Goal: Transaction & Acquisition: Purchase product/service

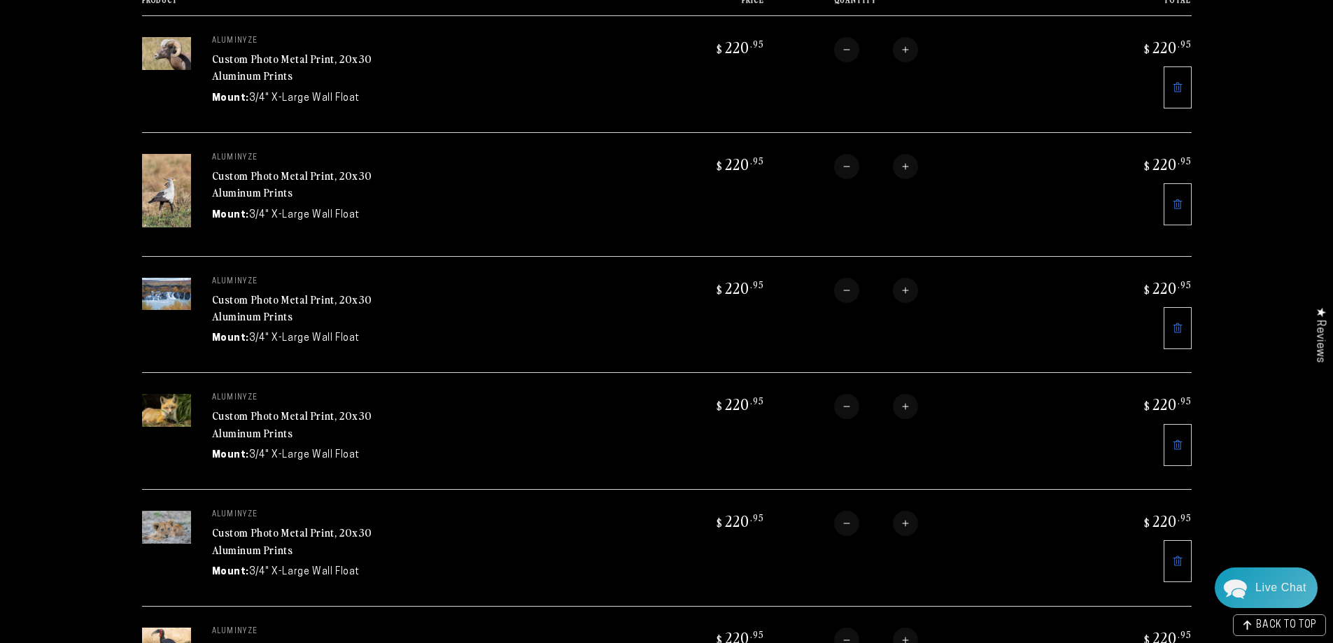
scroll to position [210, 0]
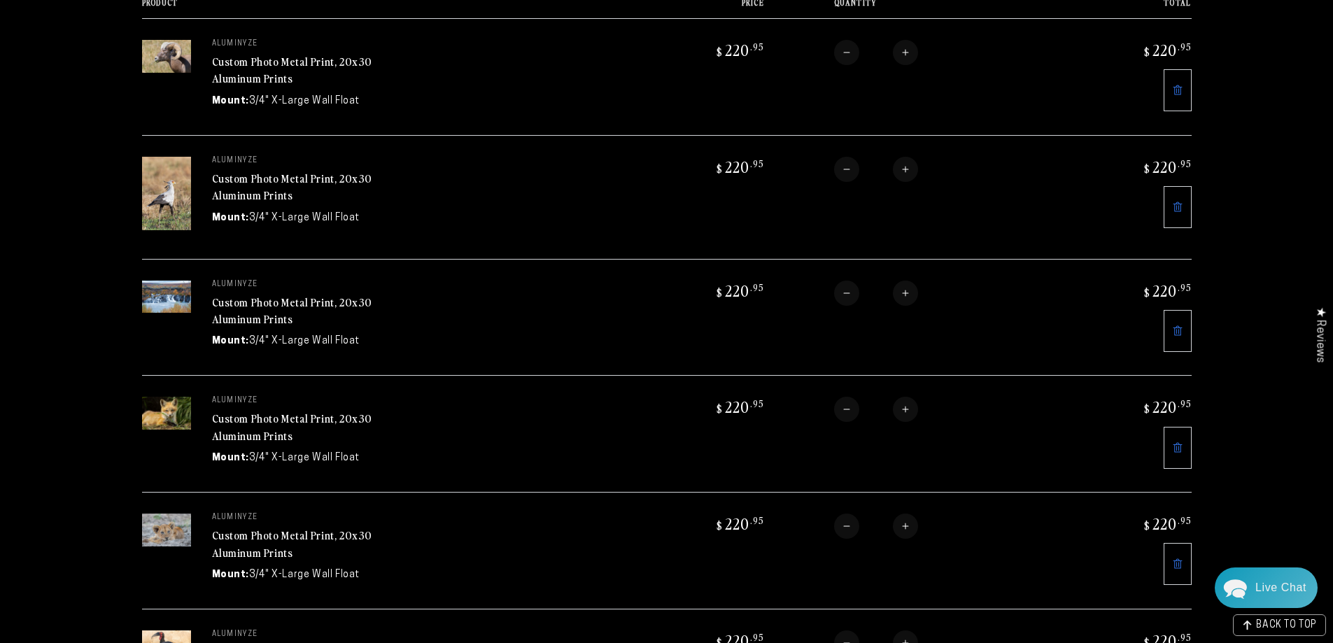
click at [248, 306] on link "Custom Photo Metal Print, 20x30 Aluminum Prints" at bounding box center [292, 311] width 161 height 34
click at [304, 297] on link "Custom Photo Metal Print, 20x30 Aluminum Prints" at bounding box center [292, 310] width 161 height 34
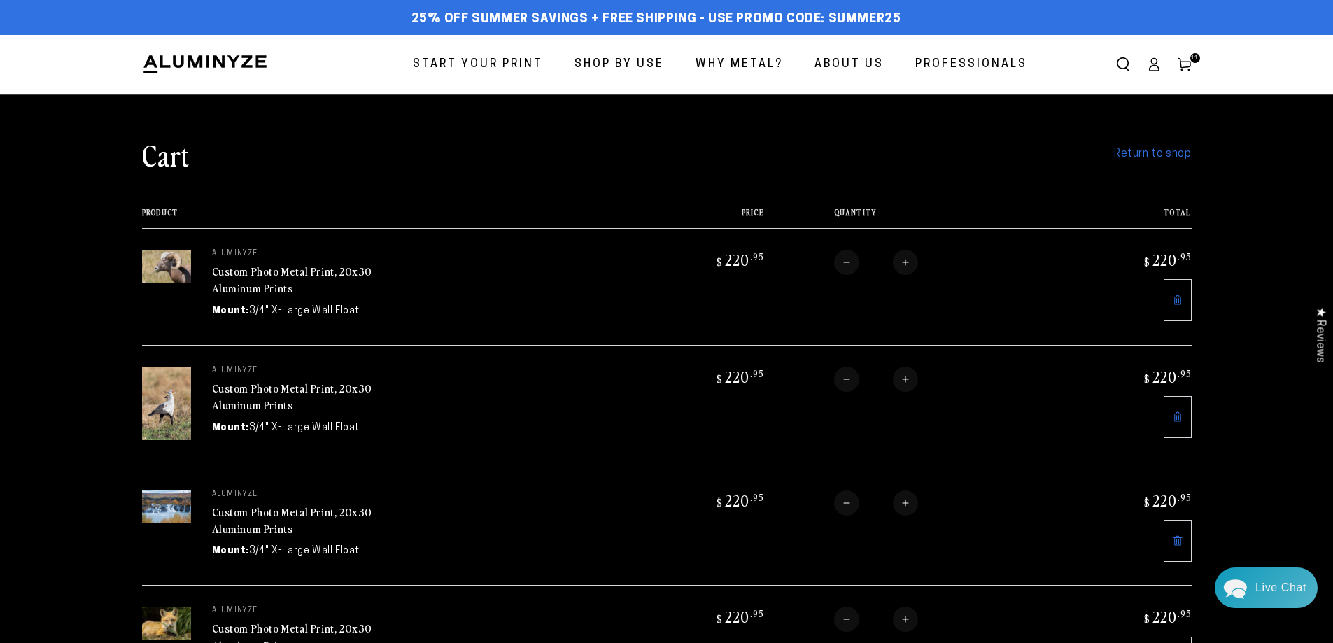
click at [315, 274] on link "Custom Photo Metal Print, 20x30 Aluminum Prints" at bounding box center [292, 280] width 161 height 34
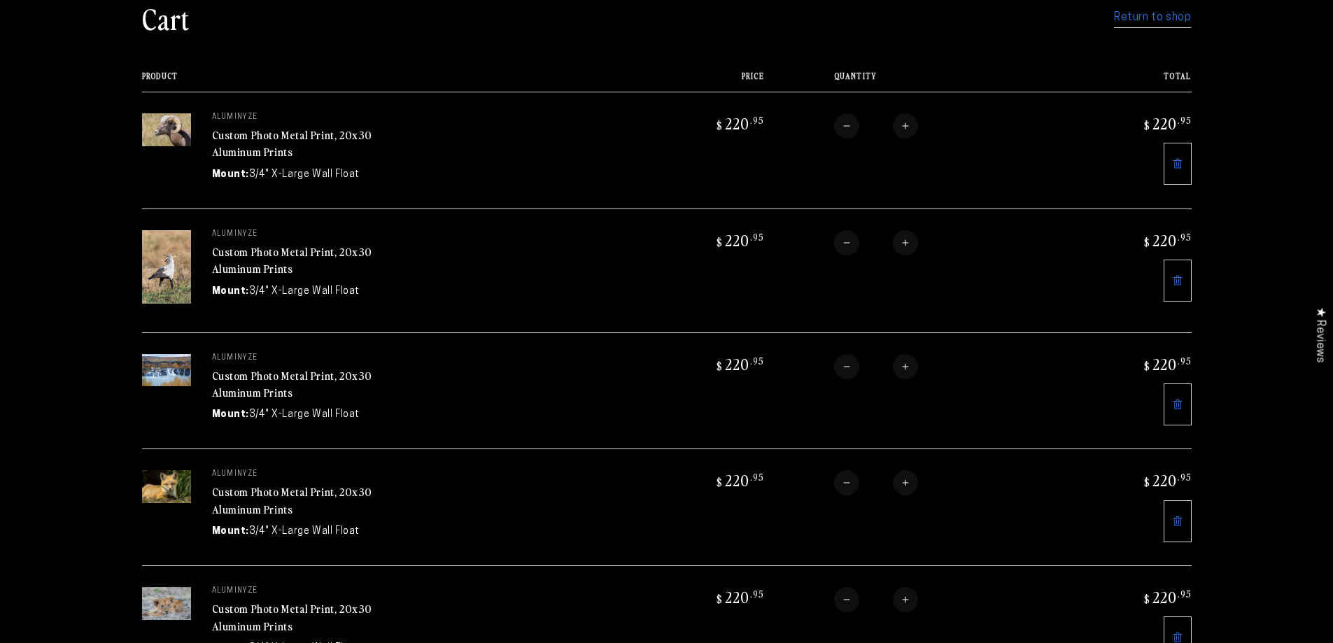
scroll to position [210, 0]
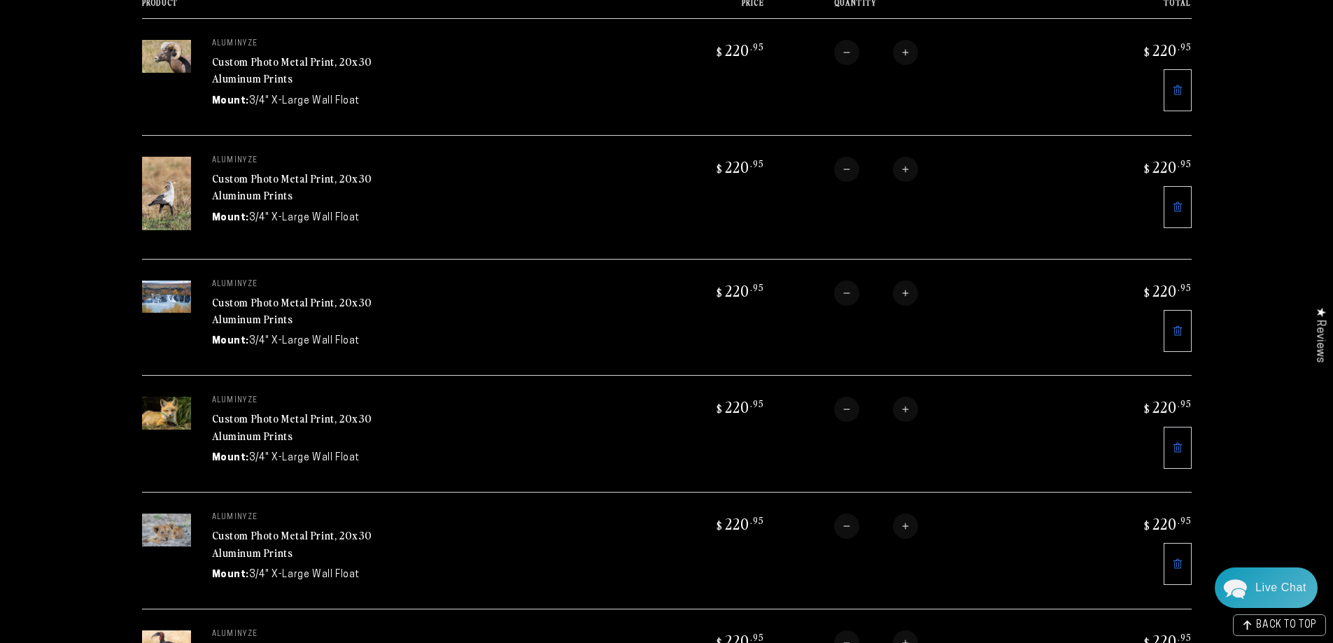
click at [299, 185] on div "Custom Photo Metal Print, 20x30 Aluminum Prints" at bounding box center [317, 188] width 210 height 34
click at [298, 179] on link "Custom Photo Metal Print, 20x30 Aluminum Prints" at bounding box center [292, 187] width 161 height 34
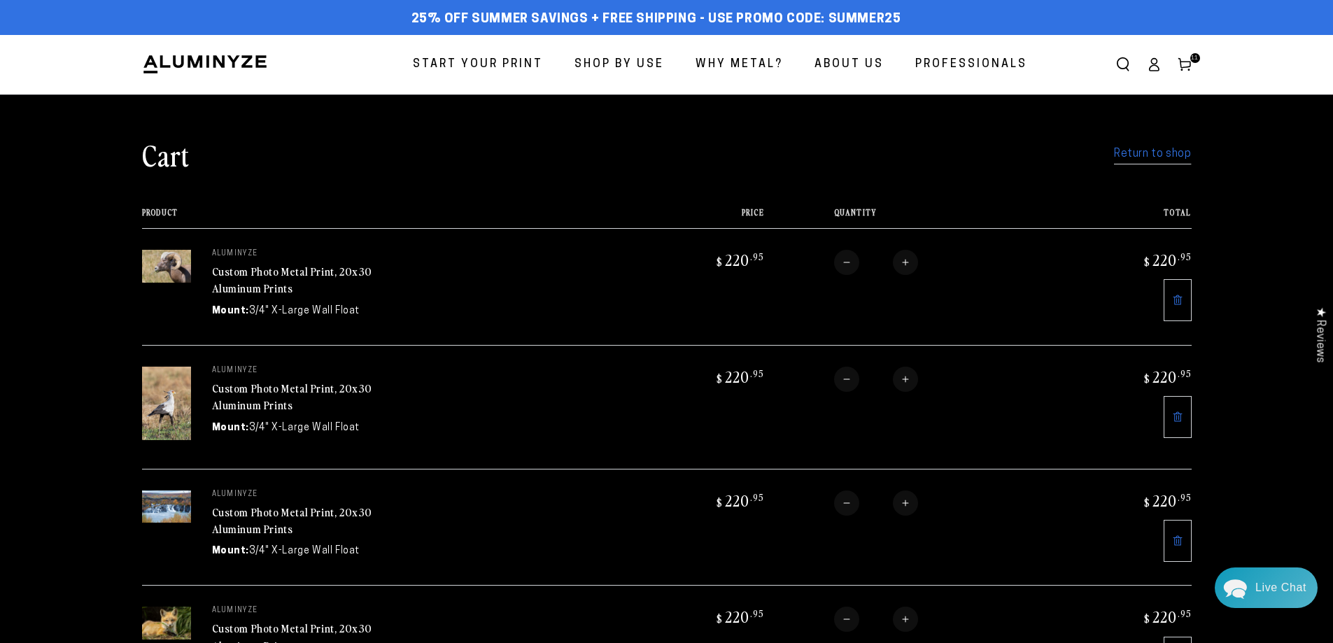
click at [1157, 71] on icon at bounding box center [1153, 69] width 9 height 6
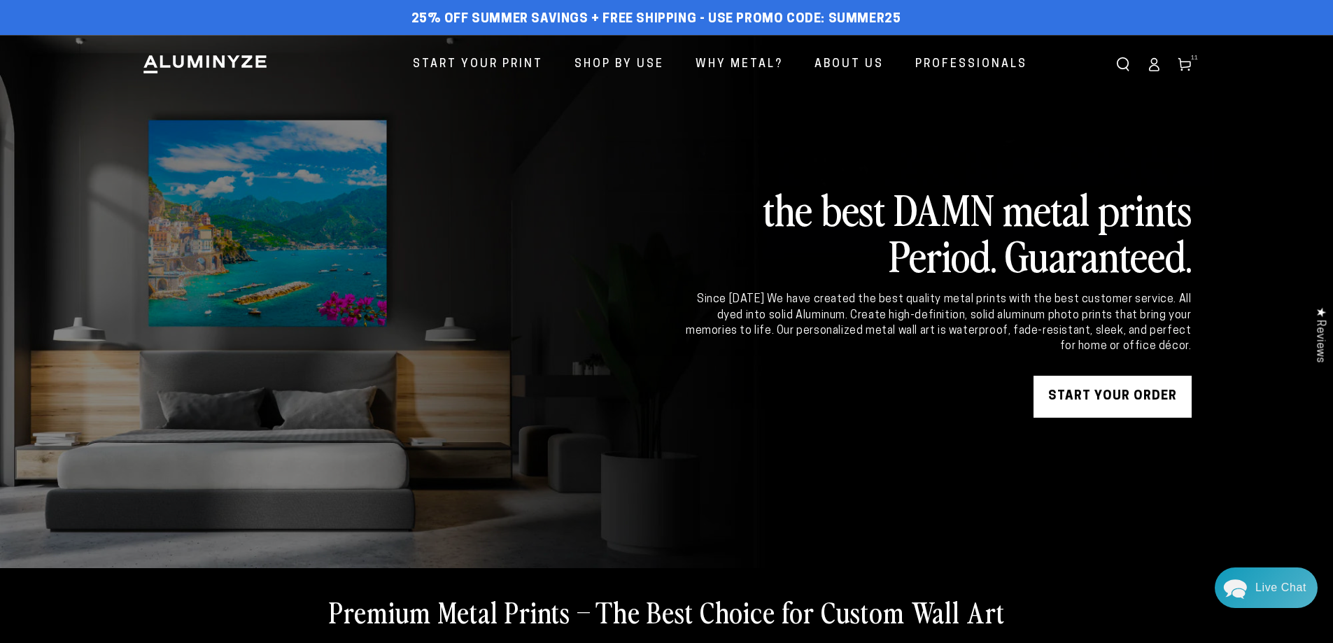
click at [1150, 59] on icon at bounding box center [1154, 64] width 14 height 14
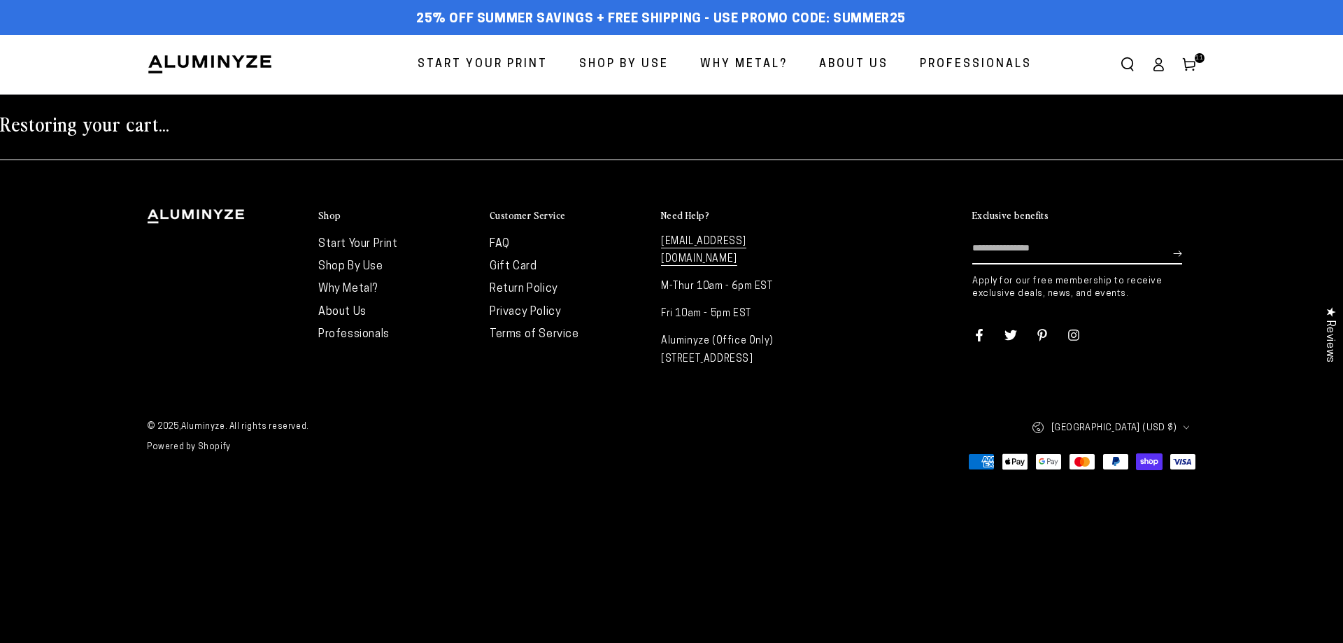
click at [1193, 73] on link "Cart 11 11 items" at bounding box center [1189, 64] width 31 height 31
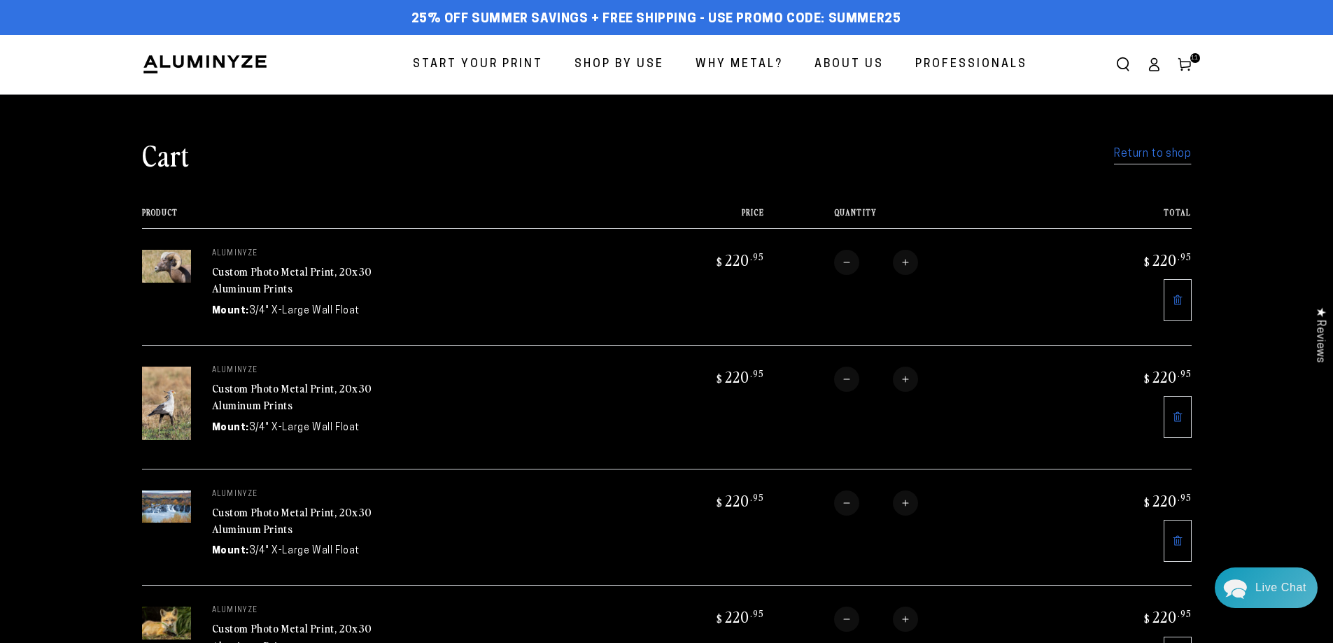
click at [175, 511] on img at bounding box center [166, 506] width 49 height 33
click at [318, 499] on td "aluminyze Custom Photo Metal Print, 20x30 Aluminum Prints Mount: 3/4" X-Large W…" at bounding box center [410, 527] width 439 height 117
click at [320, 504] on link "Custom Photo Metal Print, 20x30 Aluminum Prints" at bounding box center [292, 521] width 161 height 34
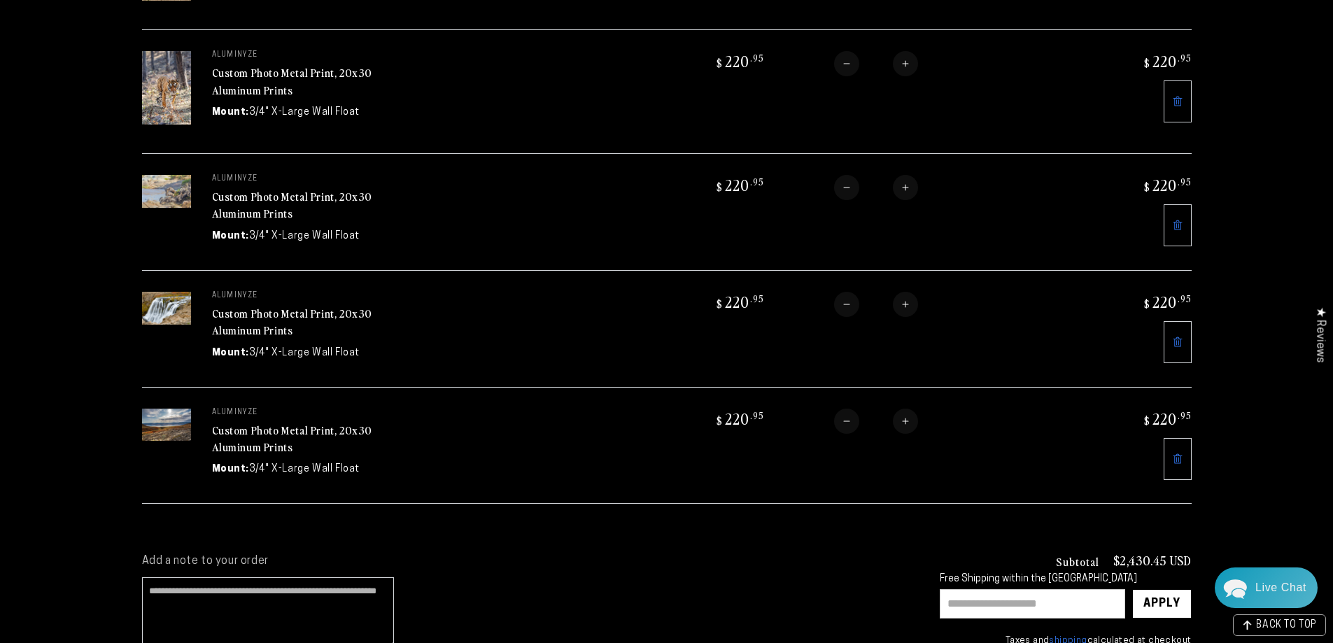
click at [314, 305] on link "Custom Photo Metal Print, 20x30 Aluminum Prints" at bounding box center [292, 322] width 161 height 34
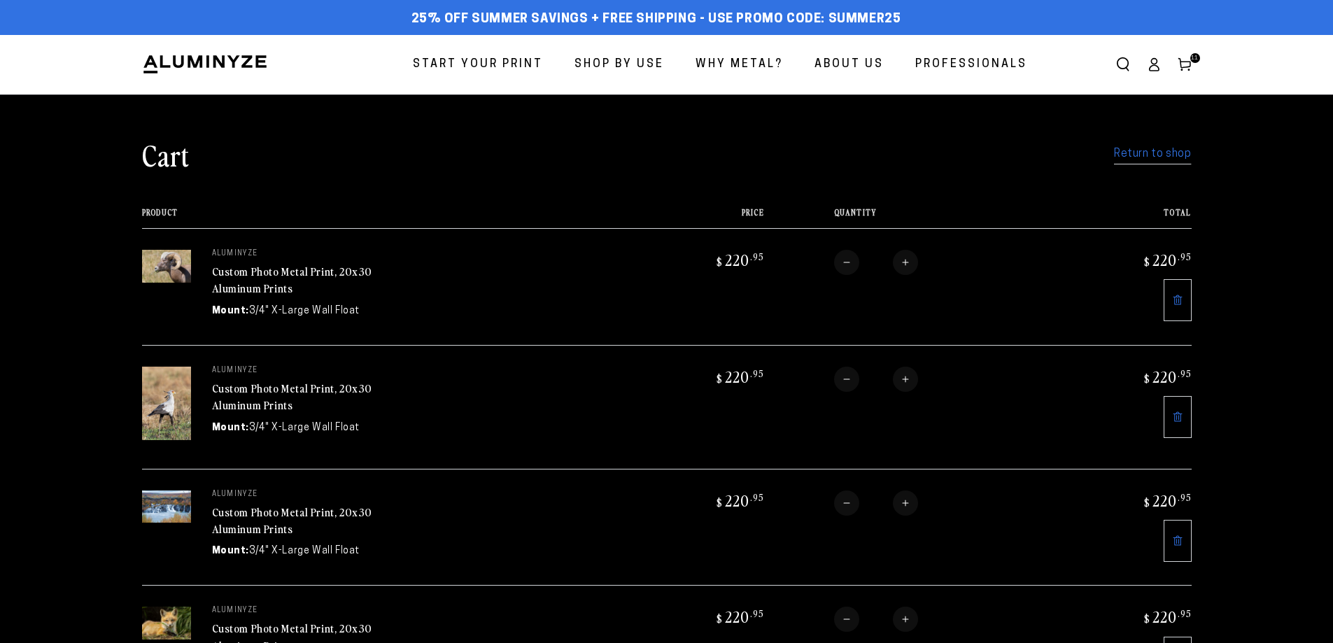
scroll to position [1030, 0]
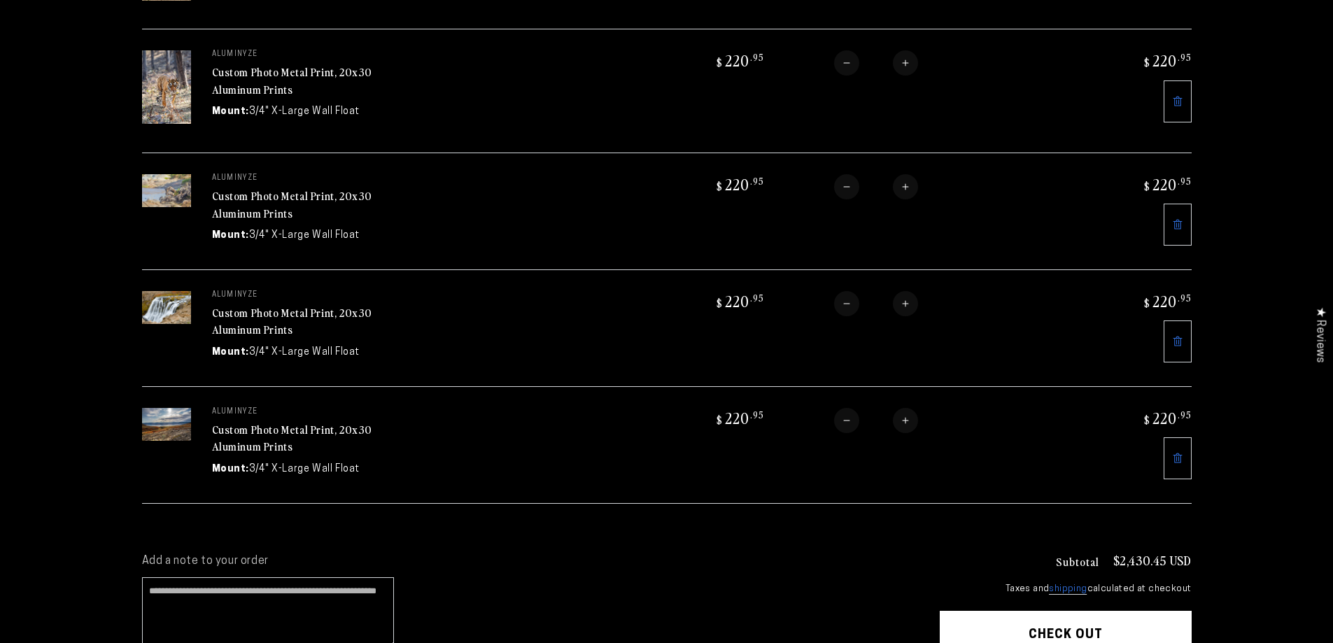
click at [273, 421] on link "Custom Photo Metal Print, 20x30 Aluminum Prints" at bounding box center [292, 438] width 161 height 34
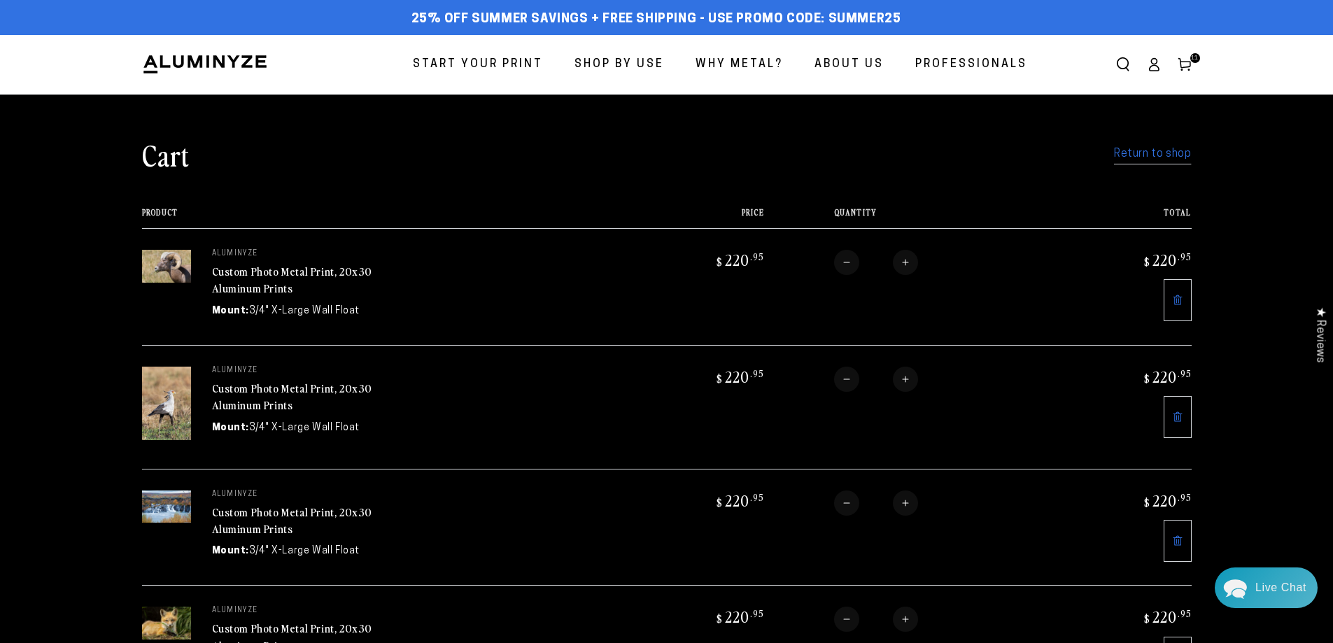
click at [177, 418] on img at bounding box center [166, 403] width 49 height 73
click at [246, 394] on link "Custom Photo Metal Print, 20x30 Aluminum Prints" at bounding box center [292, 397] width 161 height 34
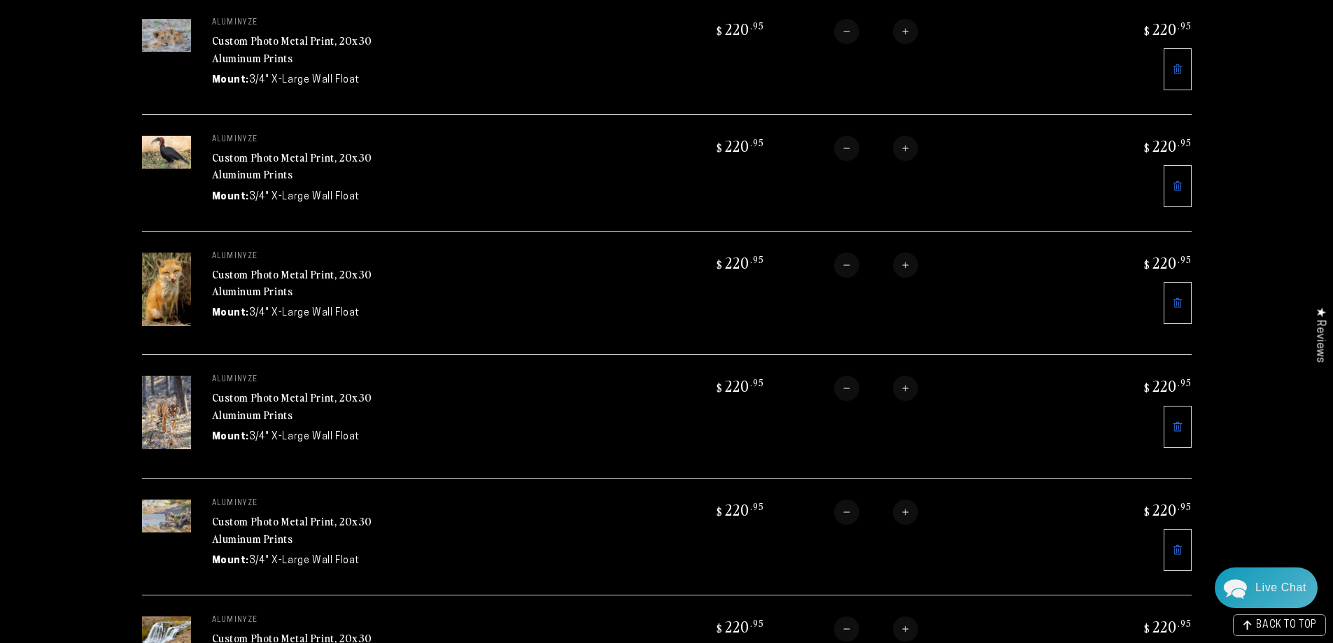
scroll to position [700, 0]
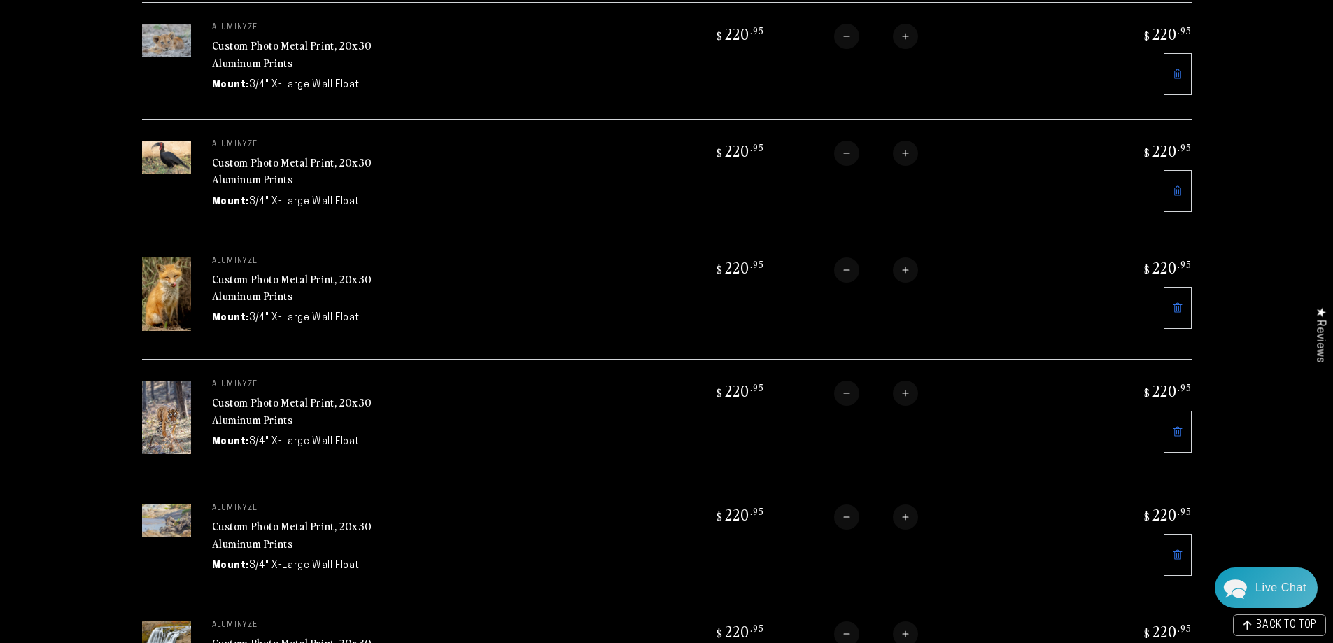
click at [162, 433] on img at bounding box center [166, 417] width 49 height 73
click at [257, 394] on link "Custom Photo Metal Print, 20x30 Aluminum Prints" at bounding box center [292, 411] width 161 height 34
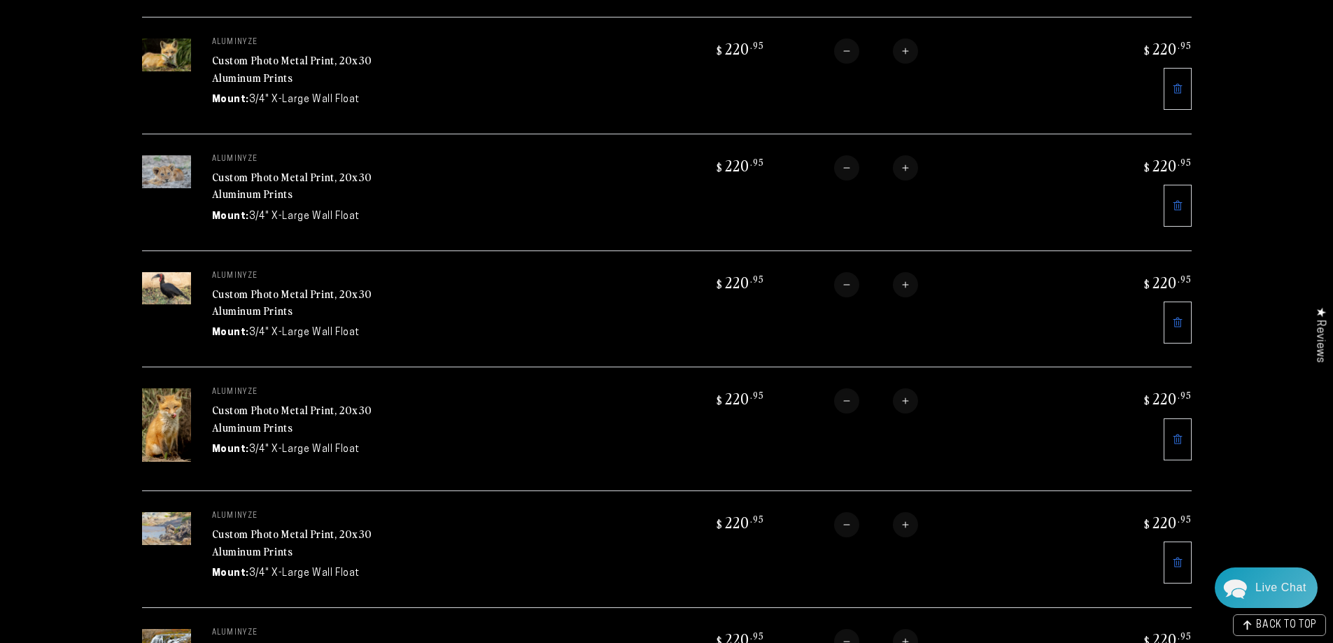
scroll to position [700, 0]
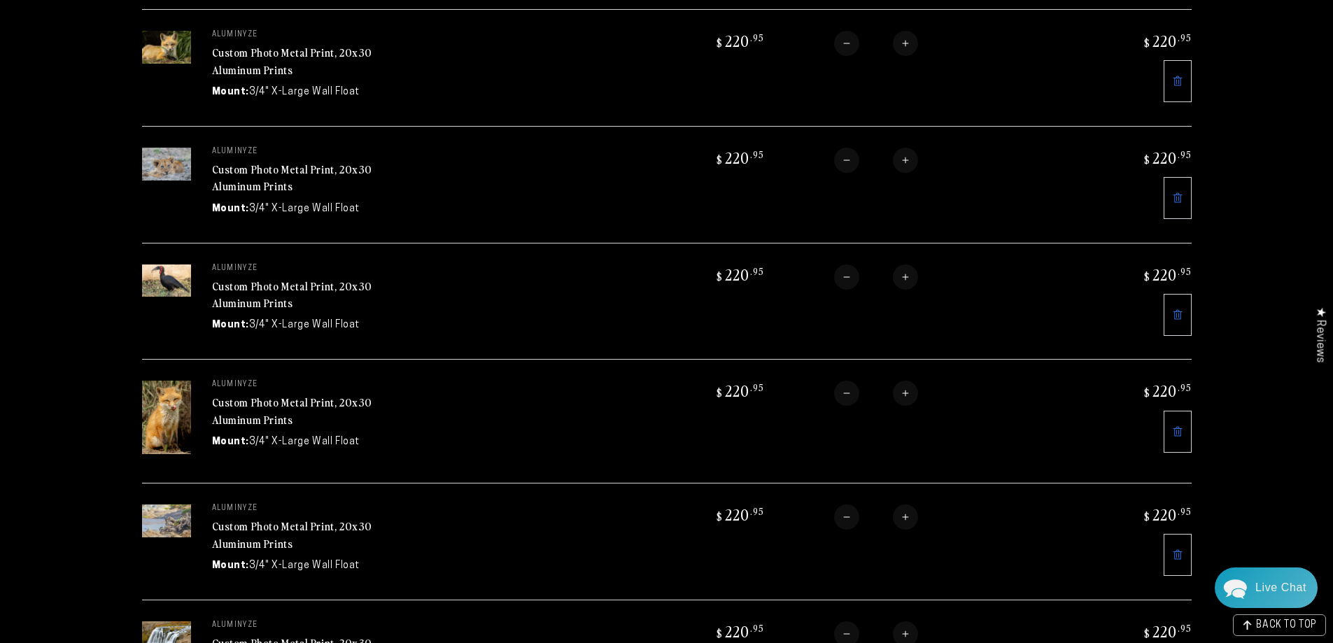
click at [171, 405] on img at bounding box center [166, 417] width 49 height 73
click at [299, 398] on link "Custom Photo Metal Print, 20x30 Aluminum Prints" at bounding box center [292, 411] width 161 height 34
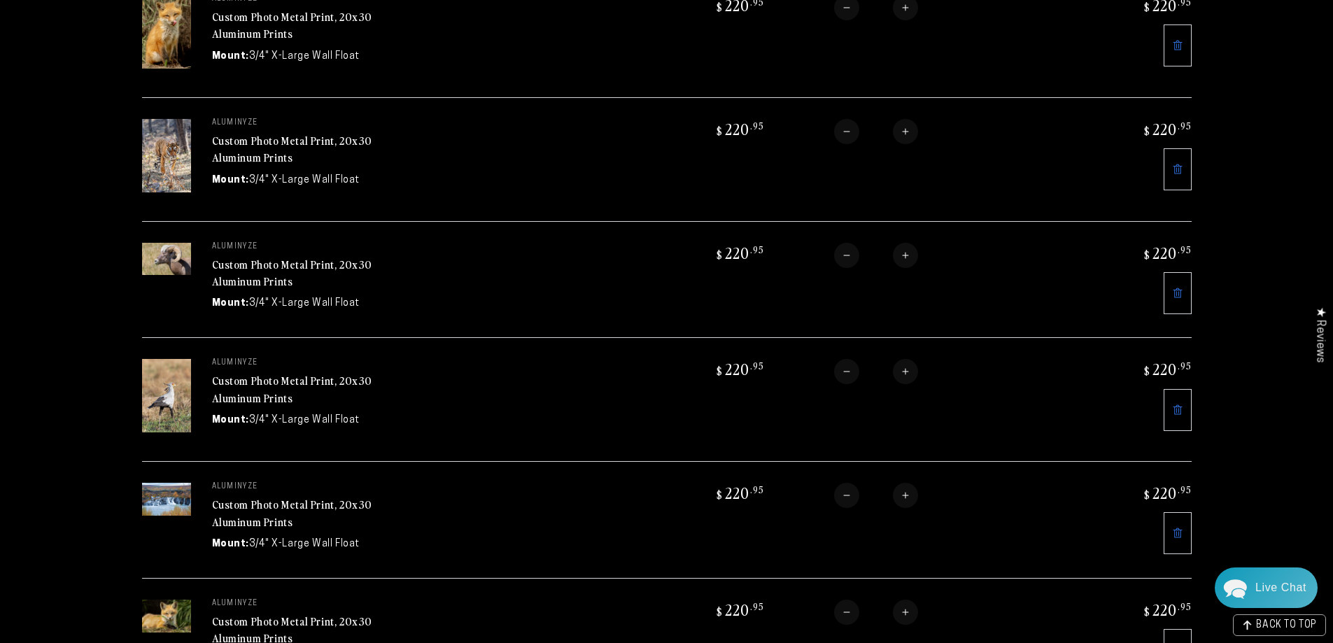
scroll to position [280, 0]
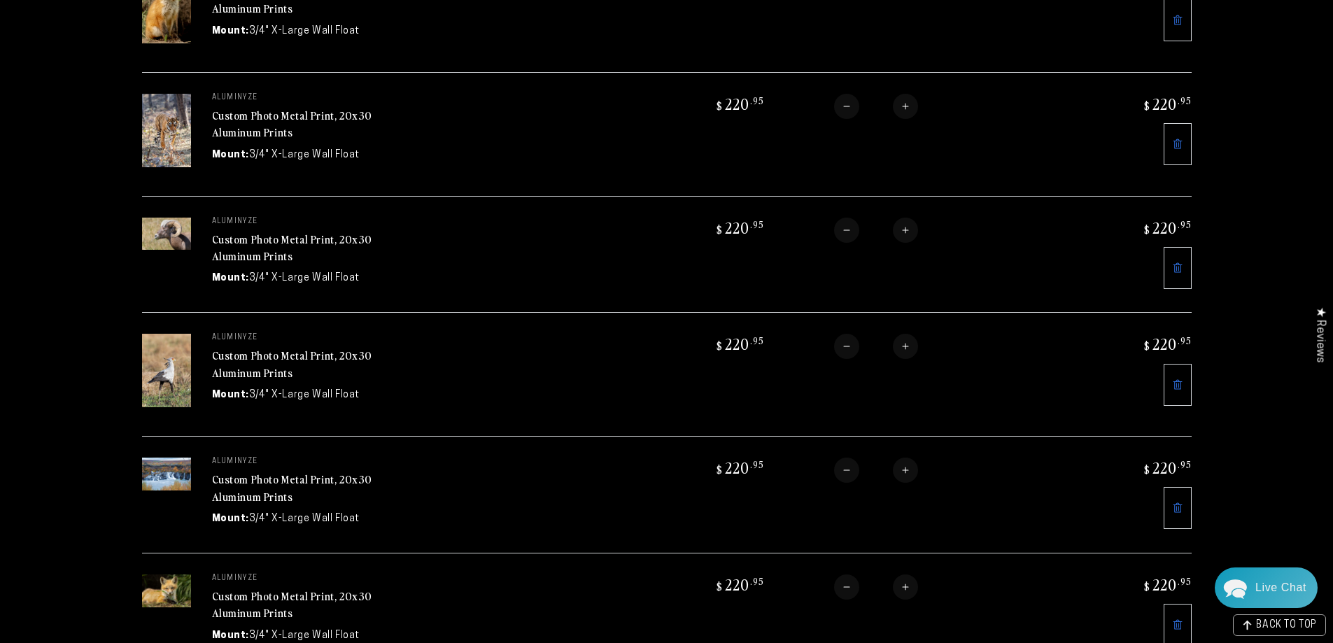
click at [186, 462] on img at bounding box center [166, 474] width 49 height 33
click at [264, 479] on link "Custom Photo Metal Print, 20x30 Aluminum Prints" at bounding box center [292, 488] width 161 height 34
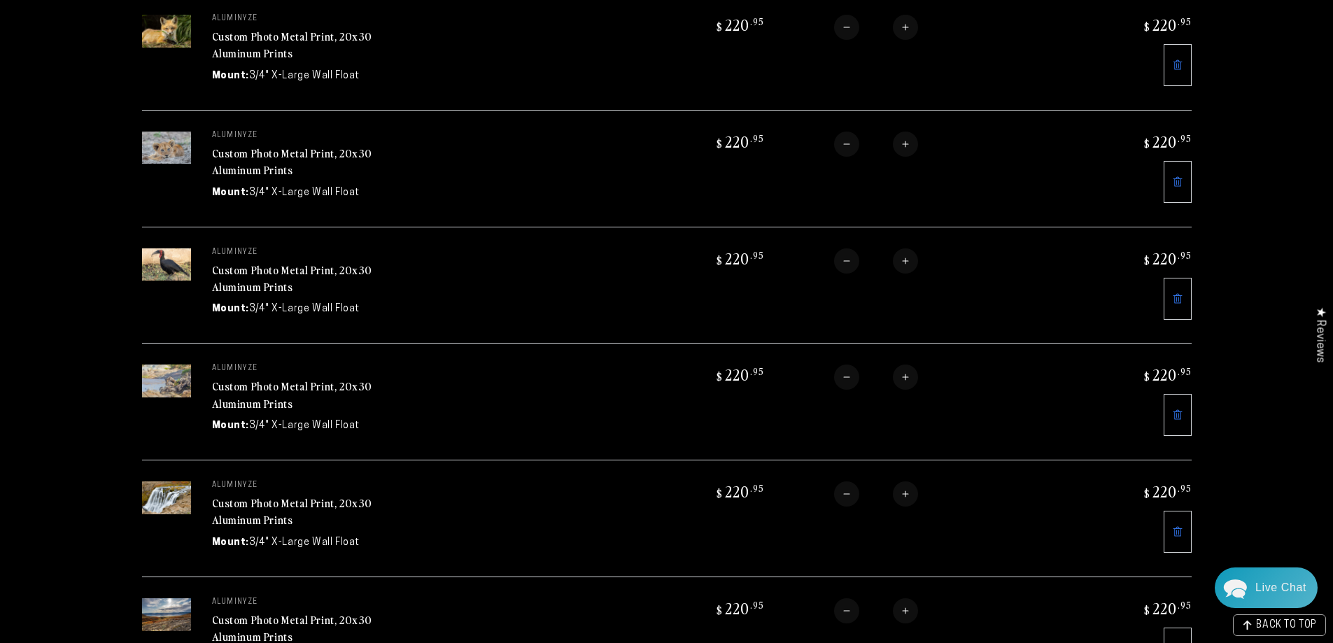
click at [244, 495] on link "Custom Photo Metal Print, 20x30 Aluminum Prints" at bounding box center [292, 512] width 161 height 34
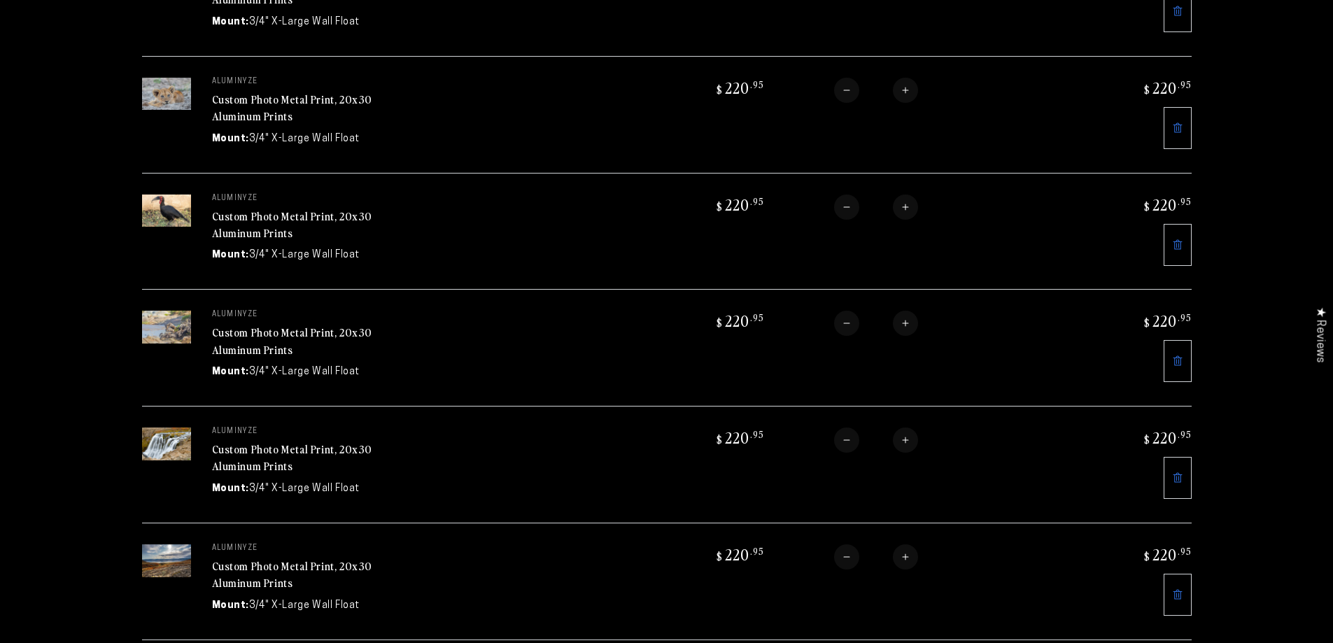
scroll to position [909, 0]
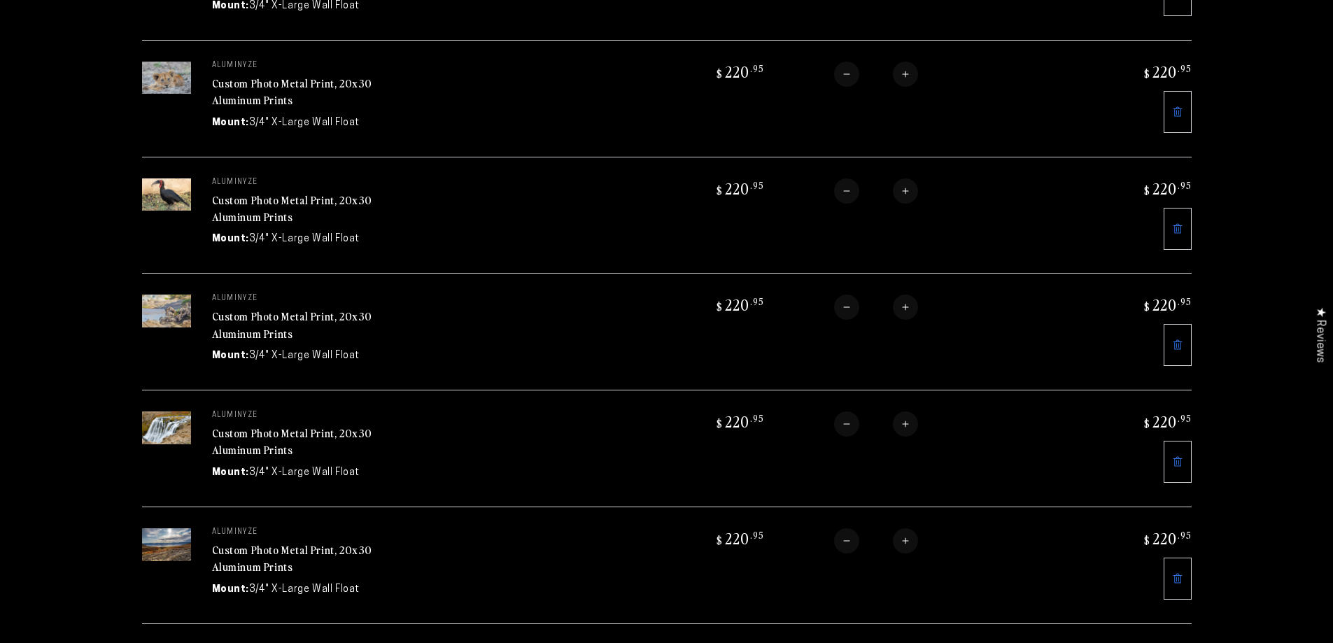
click at [246, 544] on link "Custom Photo Metal Print, 20x30 Aluminum Prints" at bounding box center [292, 558] width 161 height 34
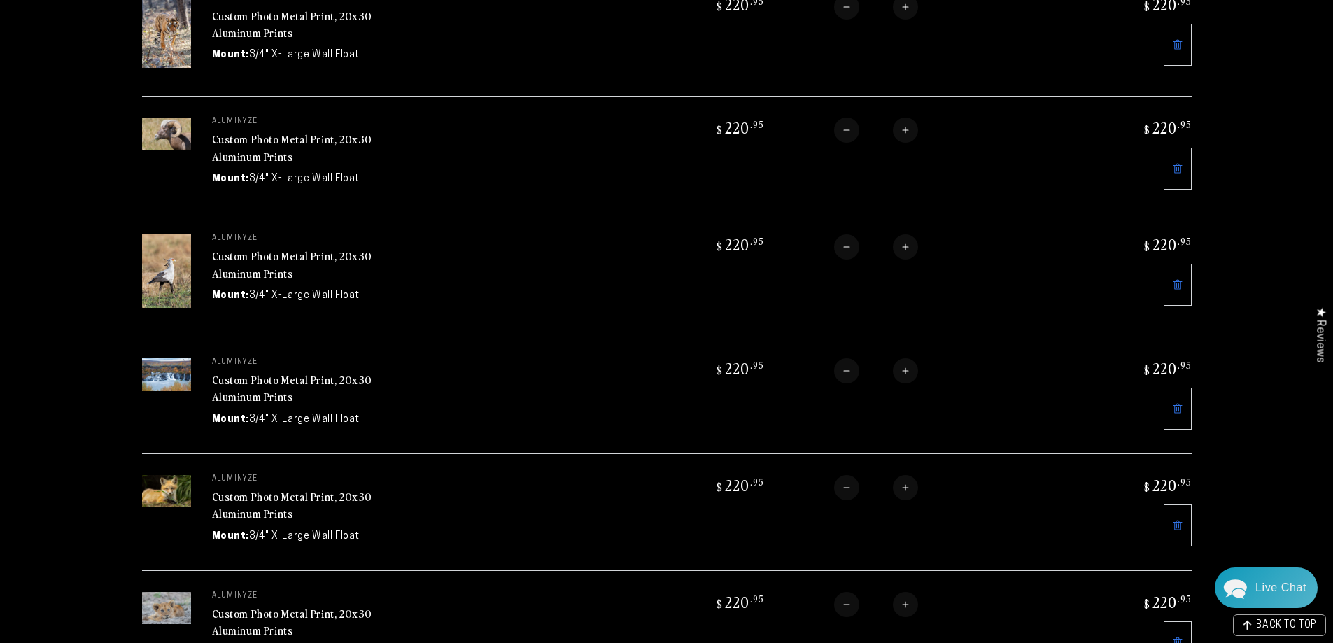
scroll to position [490, 0]
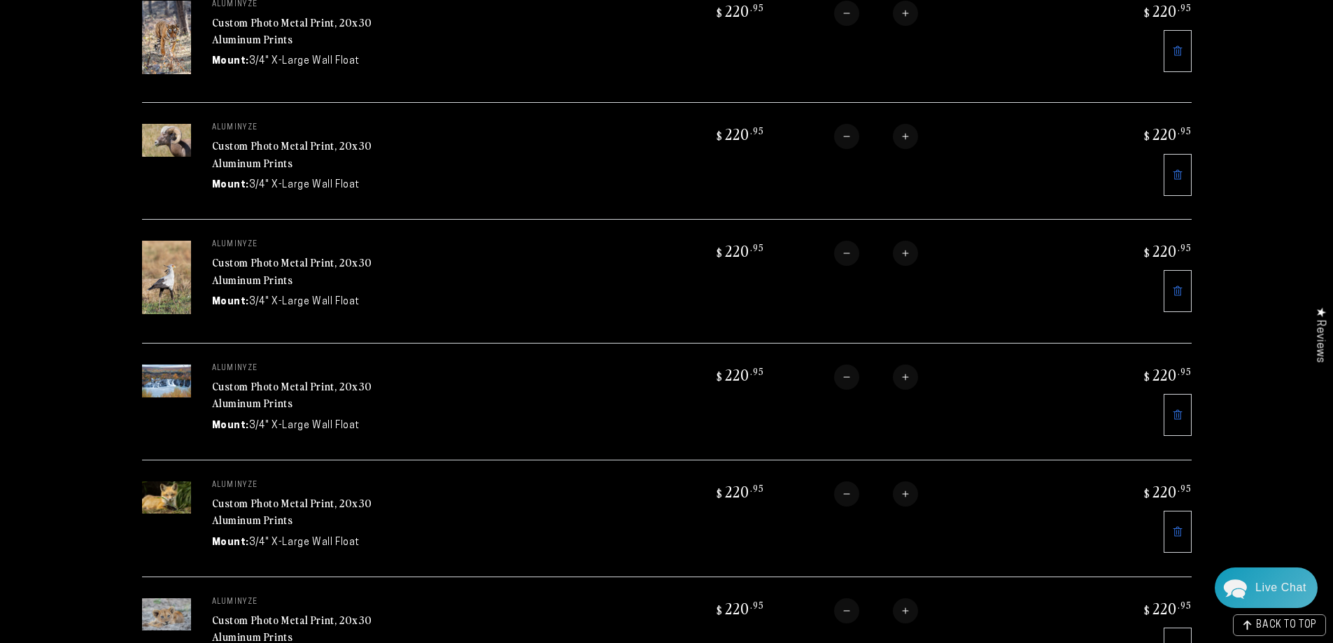
click at [1171, 396] on link at bounding box center [1177, 415] width 28 height 42
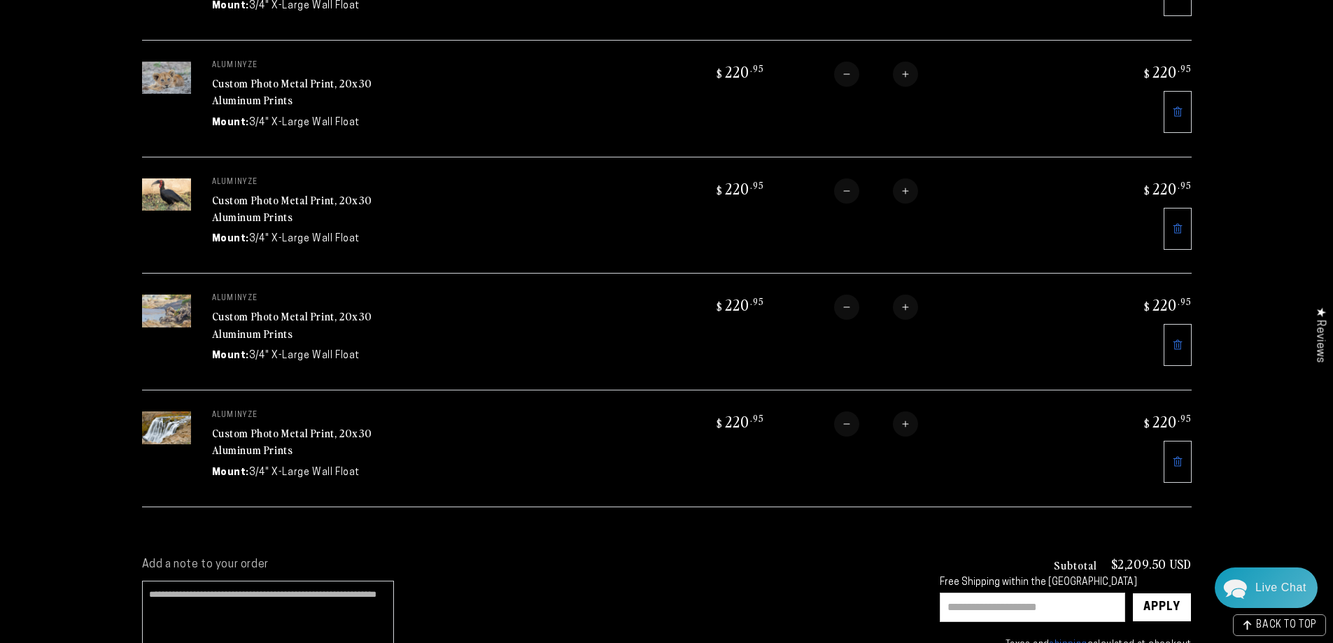
click at [1189, 446] on link at bounding box center [1177, 462] width 28 height 42
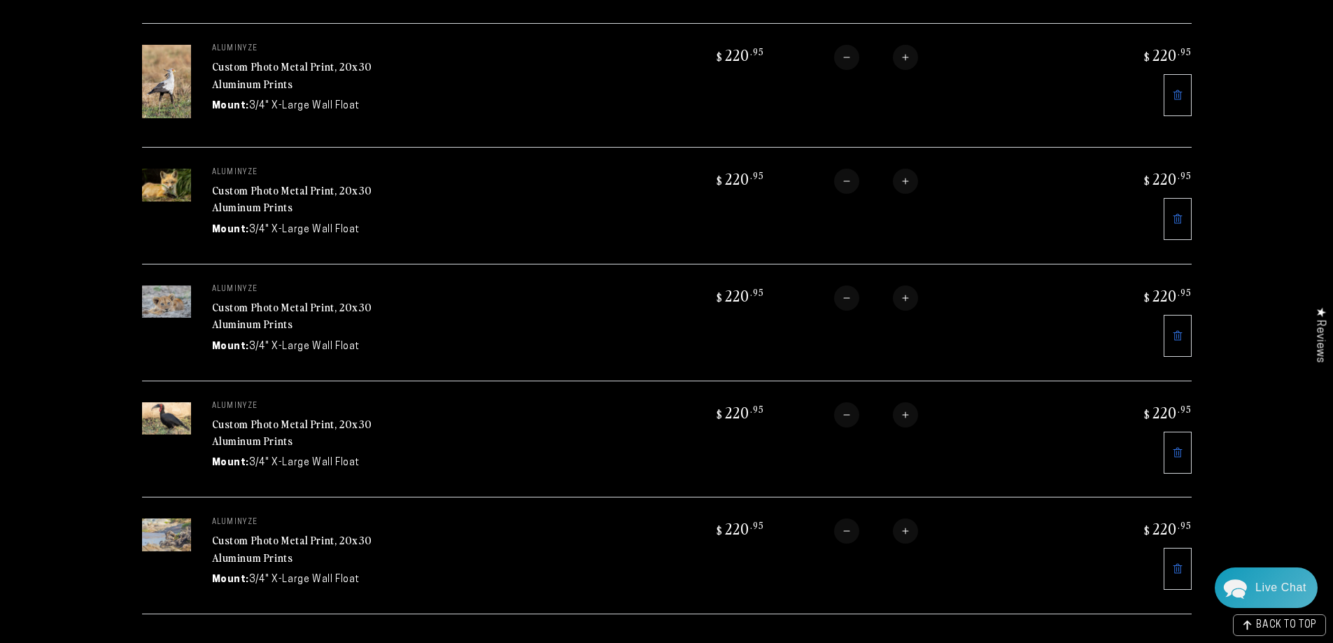
scroll to position [700, 0]
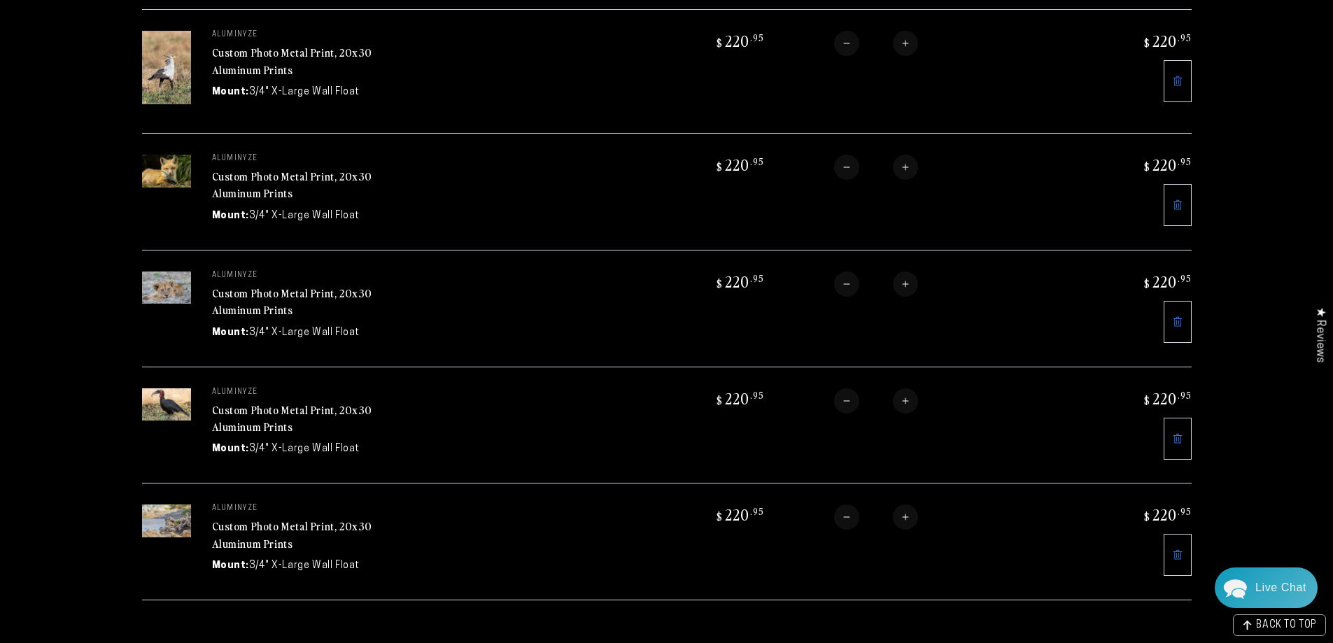
click at [345, 291] on link "Custom Photo Metal Print, 20x30 Aluminum Prints" at bounding box center [292, 302] width 161 height 34
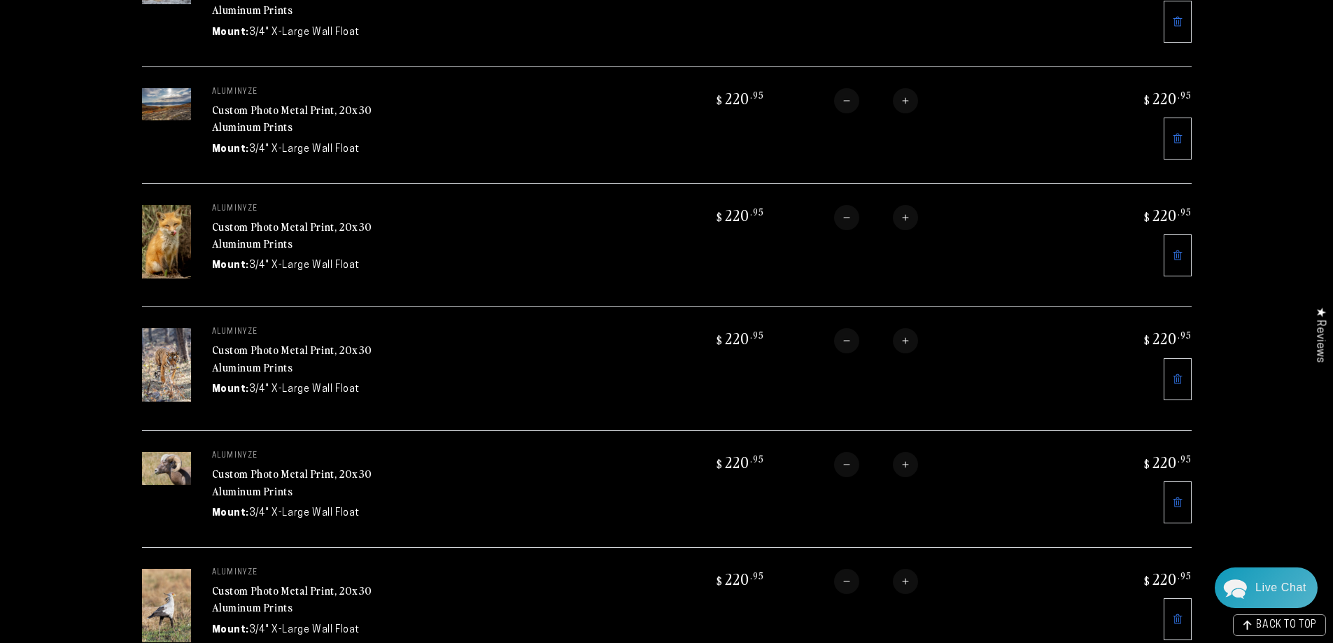
scroll to position [280, 0]
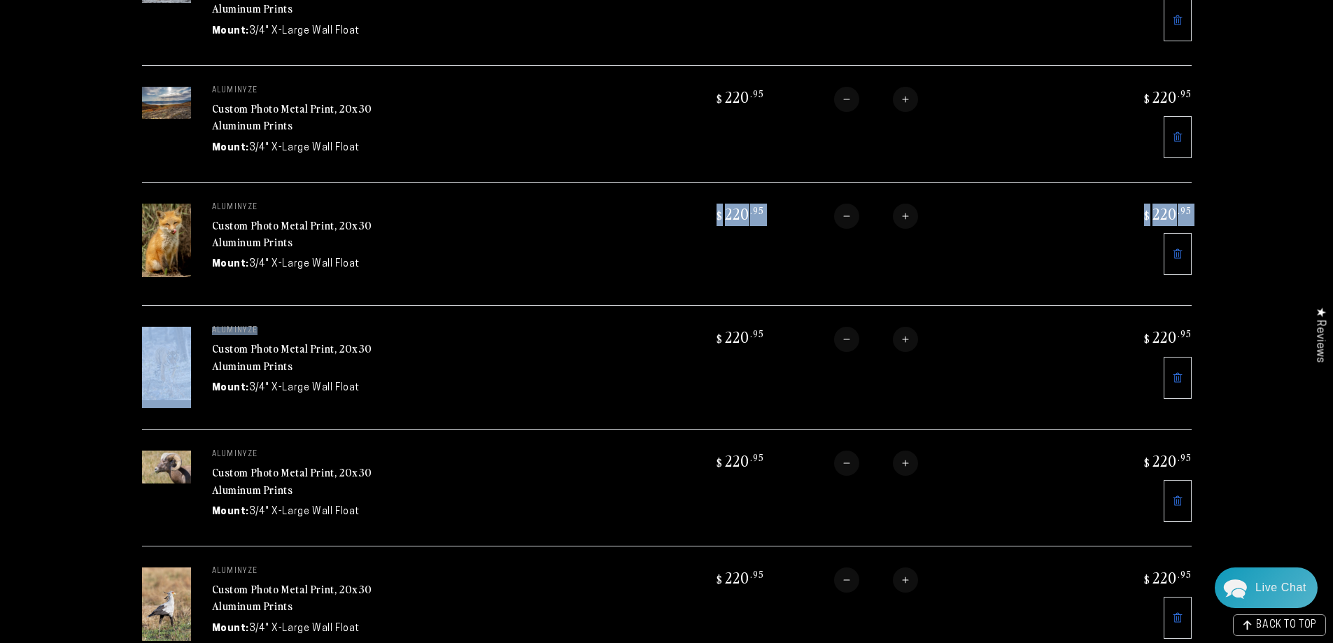
drag, startPoint x: 424, startPoint y: 320, endPoint x: 448, endPoint y: 264, distance: 60.8
click at [448, 264] on tbody "aluminyze Custom Photo Metal Print, 20x30 Aluminum Prints Mount: 3/4" X-Large W…" at bounding box center [666, 483] width 1049 height 1071
click at [455, 274] on td "aluminyze Custom Photo Metal Print, 20x30 Aluminum Prints Mount: 3/4" X-Large W…" at bounding box center [410, 244] width 439 height 124
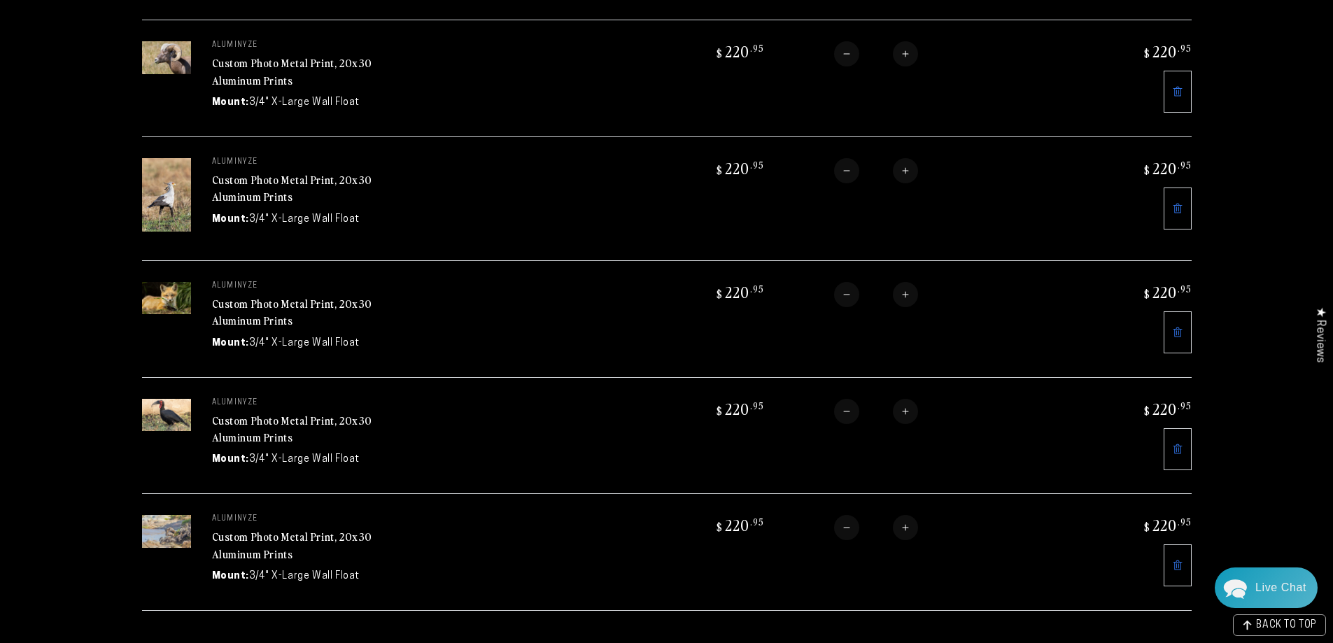
scroll to position [770, 0]
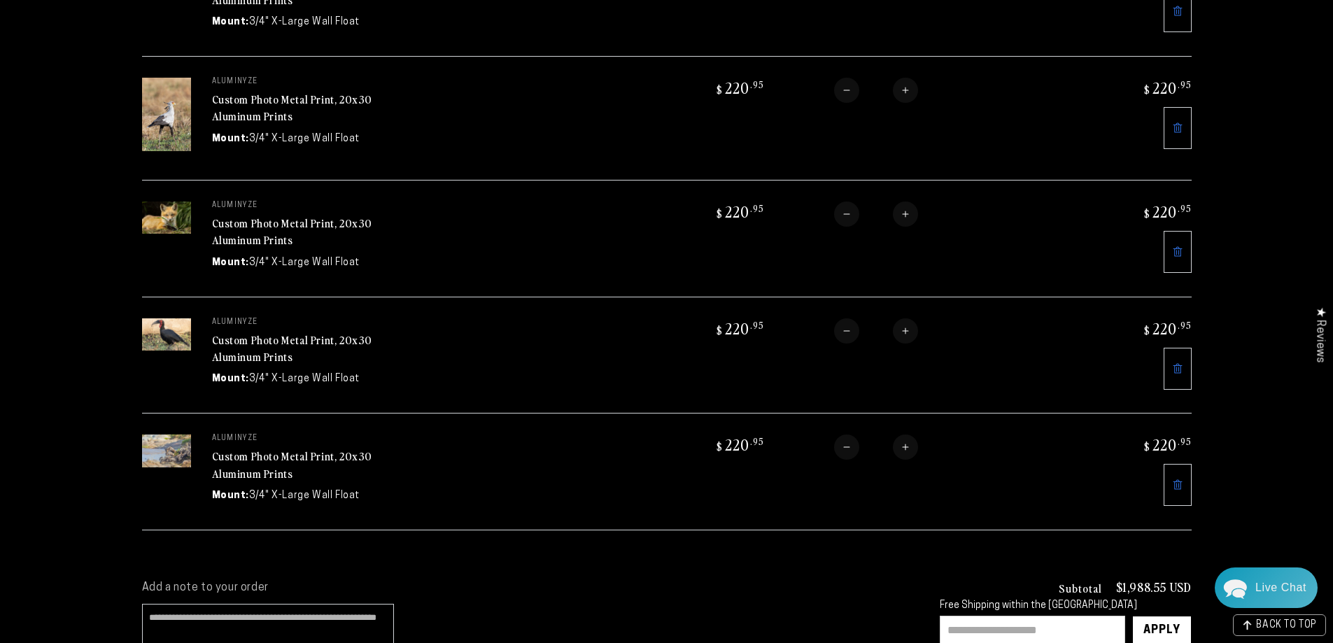
click at [325, 332] on link "Custom Photo Metal Print, 20x30 Aluminum Prints" at bounding box center [292, 349] width 161 height 34
click at [173, 446] on img at bounding box center [166, 450] width 49 height 33
click at [257, 451] on link "Custom Photo Metal Print, 20x30 Aluminum Prints" at bounding box center [292, 465] width 161 height 34
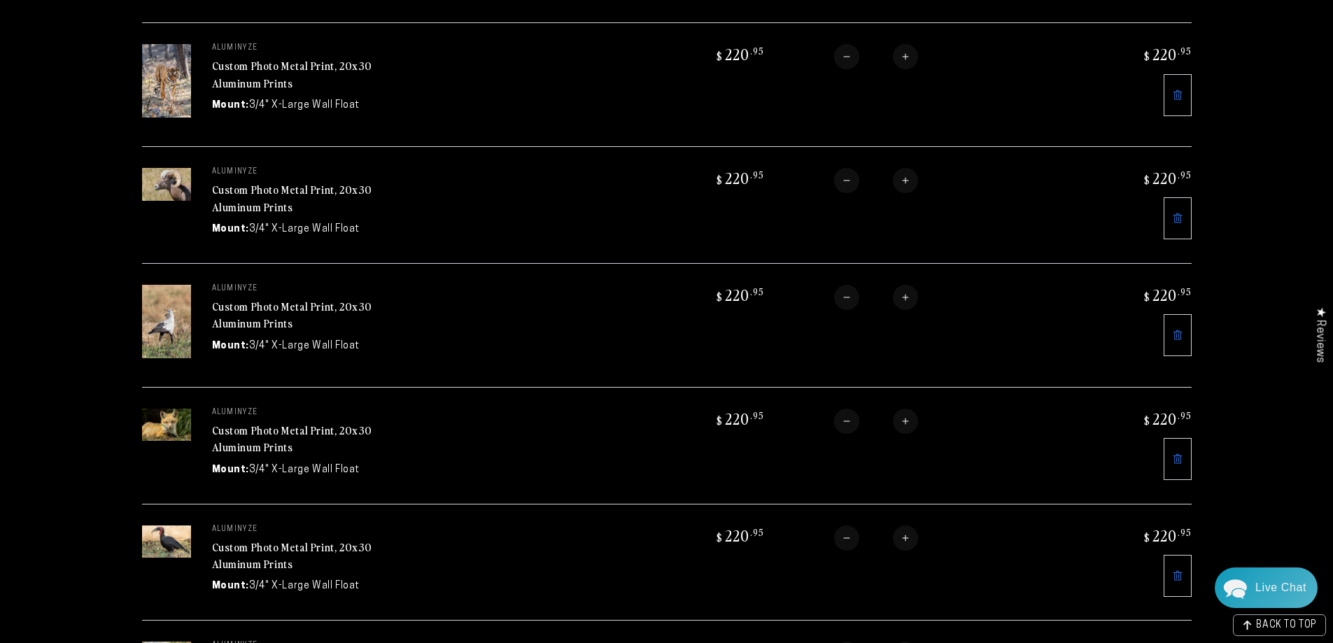
scroll to position [630, 0]
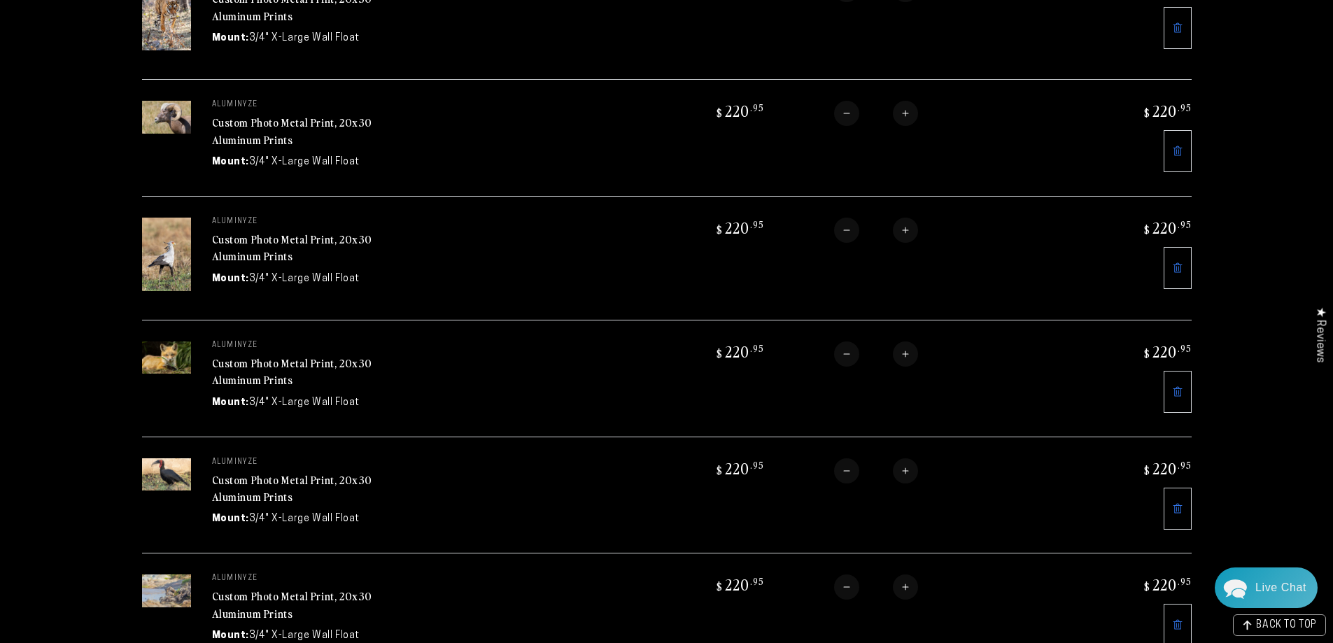
click at [226, 355] on link "Custom Photo Metal Print, 20x30 Aluminum Prints" at bounding box center [292, 372] width 161 height 34
click at [246, 120] on link "Custom Photo Metal Print, 20x30 Aluminum Prints" at bounding box center [292, 131] width 161 height 34
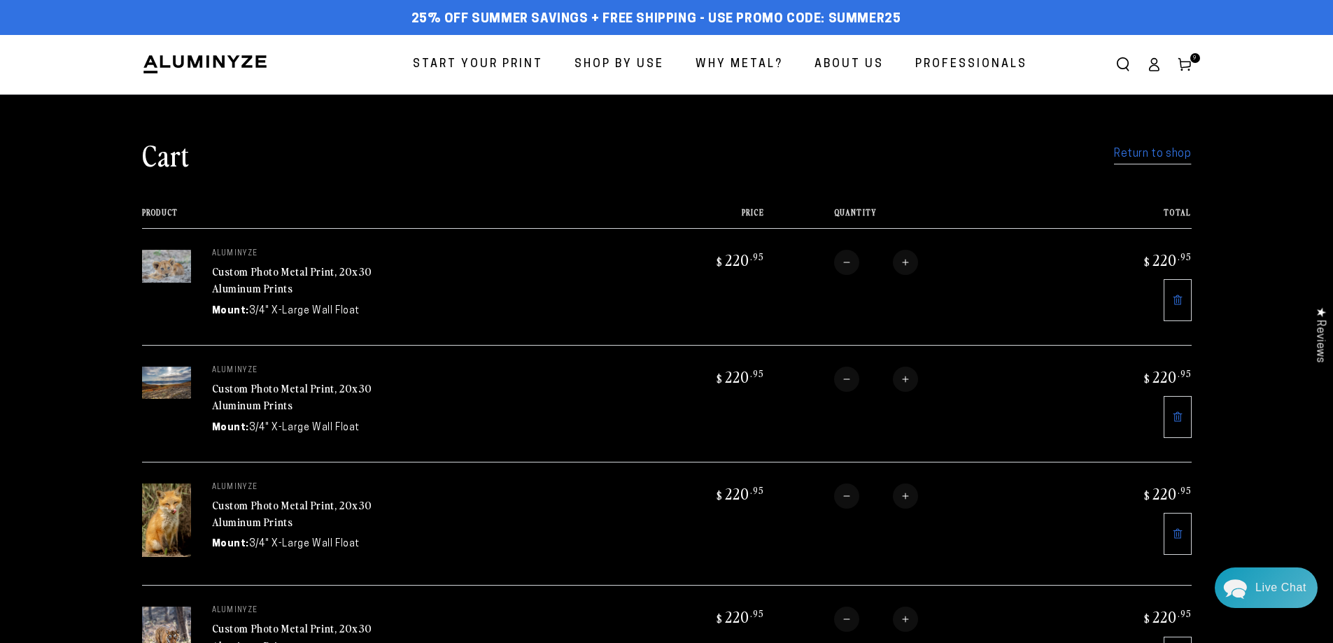
click at [439, 66] on span "Start Your Print" at bounding box center [478, 65] width 130 height 20
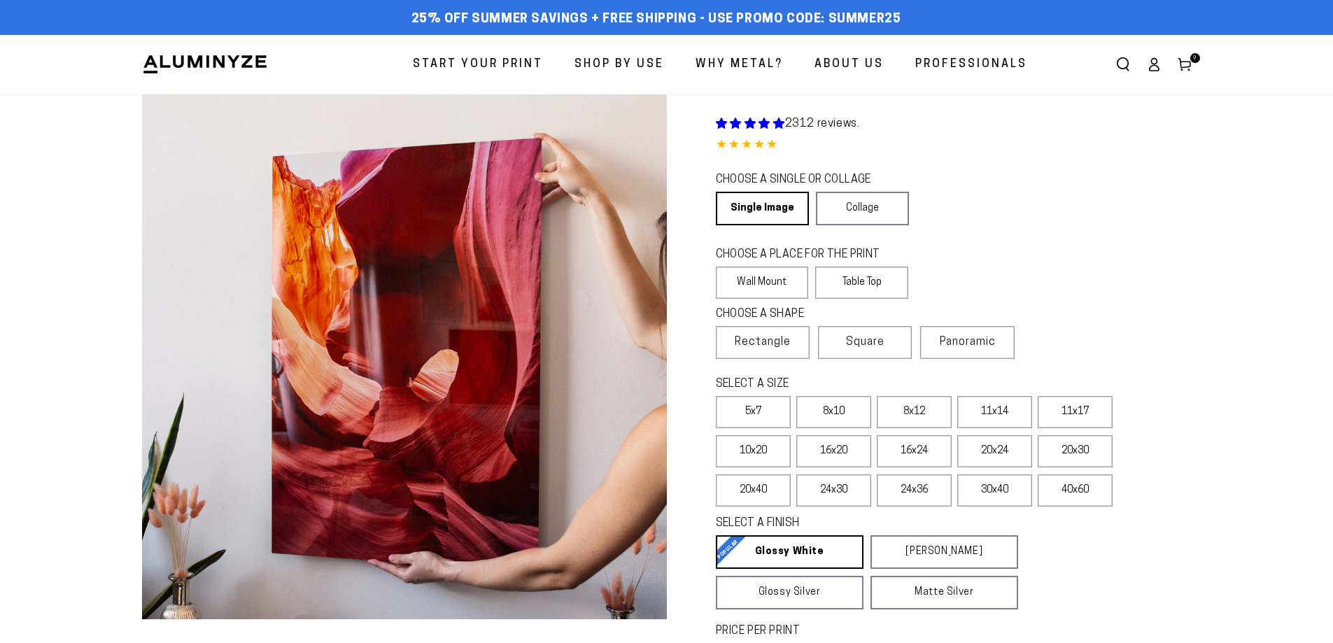
select select "**********"
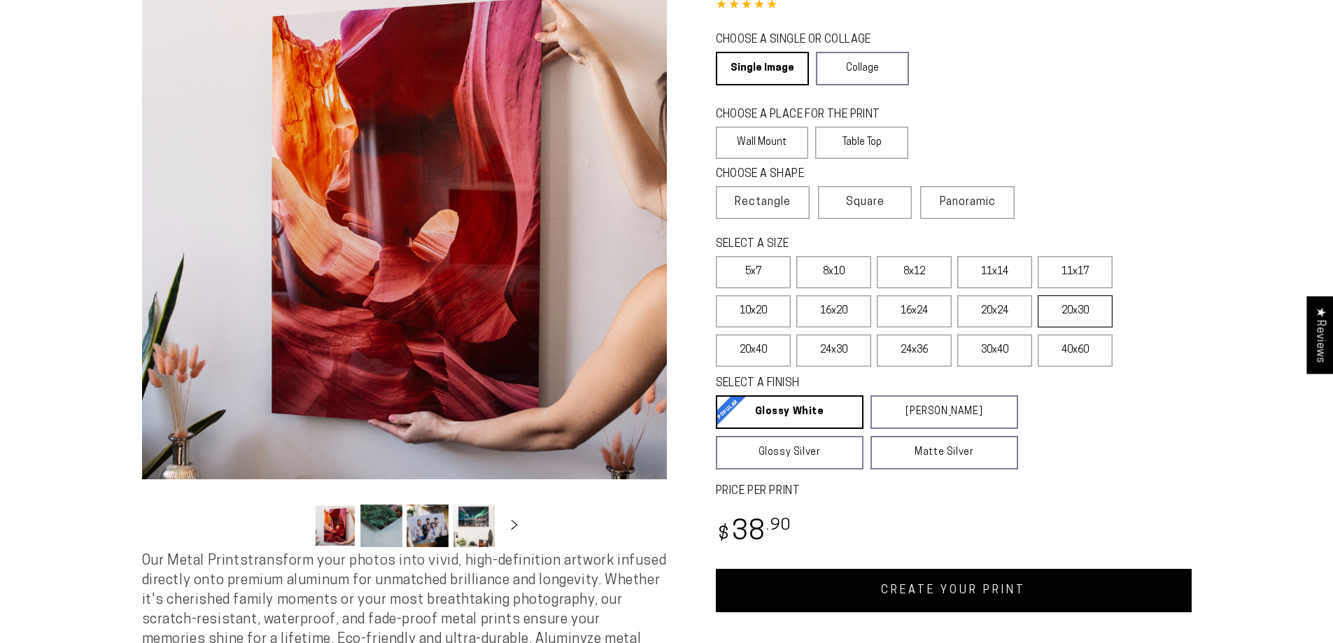
click at [1091, 314] on label "20x30" at bounding box center [1074, 311] width 75 height 32
click at [1016, 597] on link "CREATE YOUR PRINT" at bounding box center [954, 590] width 476 height 43
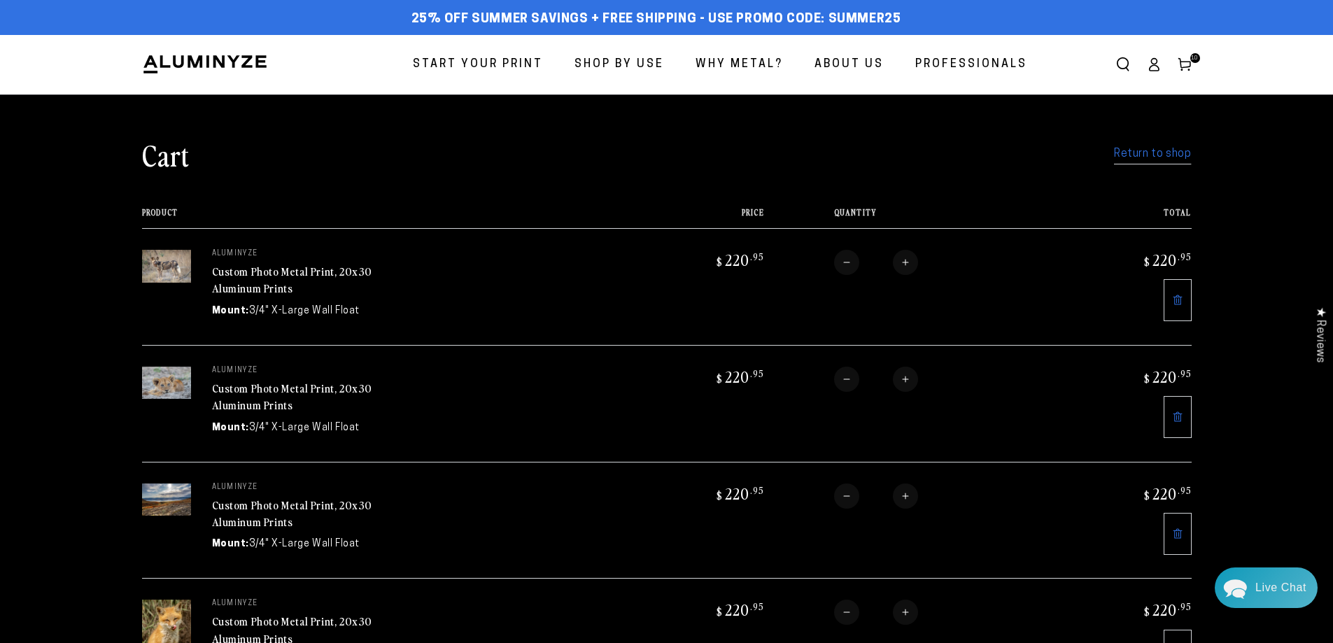
click at [489, 61] on span "Start Your Print" at bounding box center [478, 65] width 130 height 20
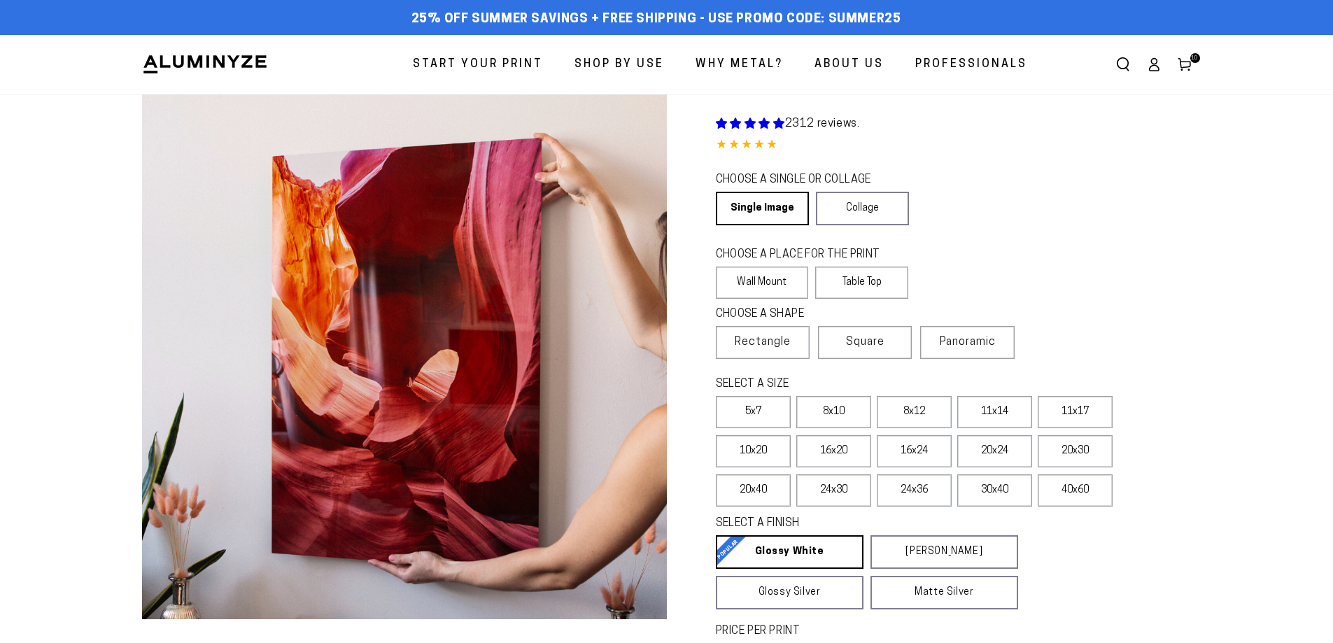
select select "**********"
click at [1085, 458] on label "20x30" at bounding box center [1074, 451] width 75 height 32
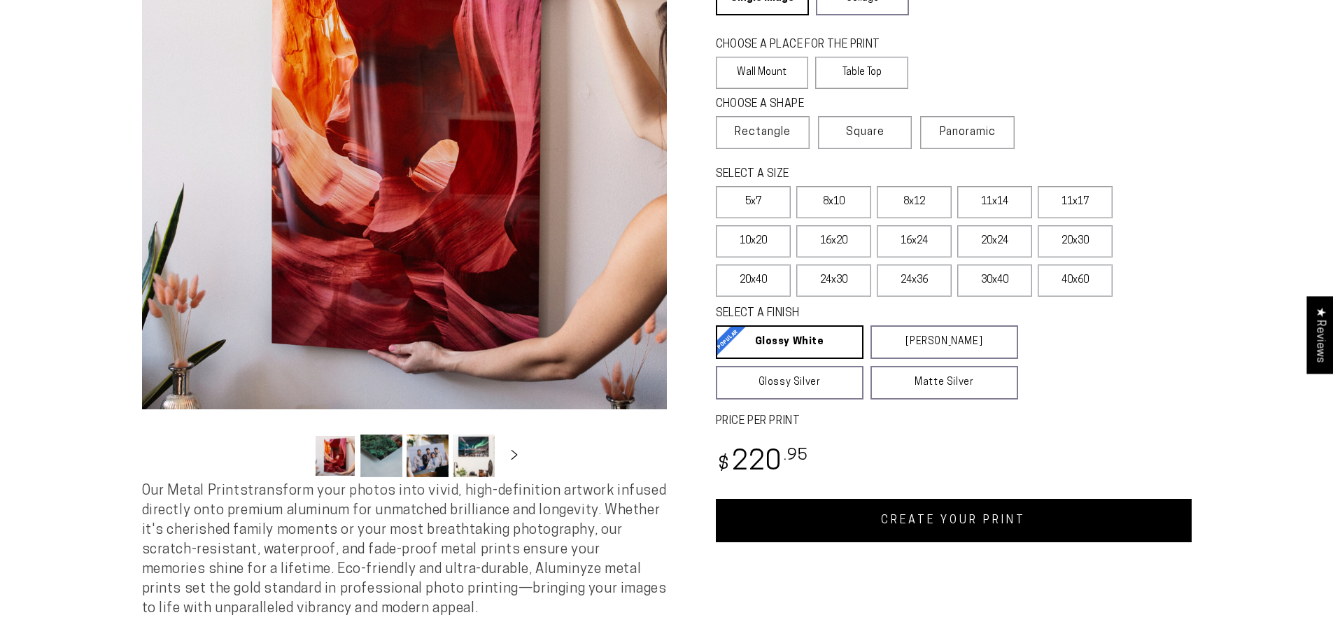
click at [965, 530] on link "CREATE YOUR PRINT" at bounding box center [954, 520] width 476 height 43
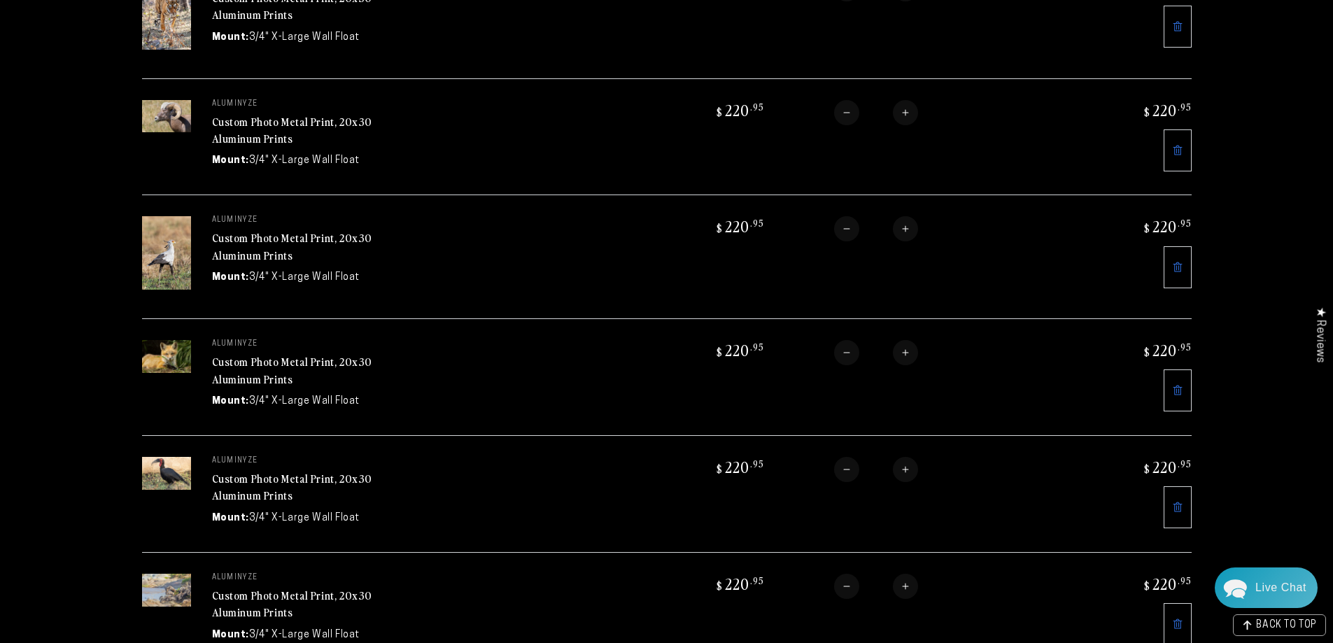
scroll to position [770, 0]
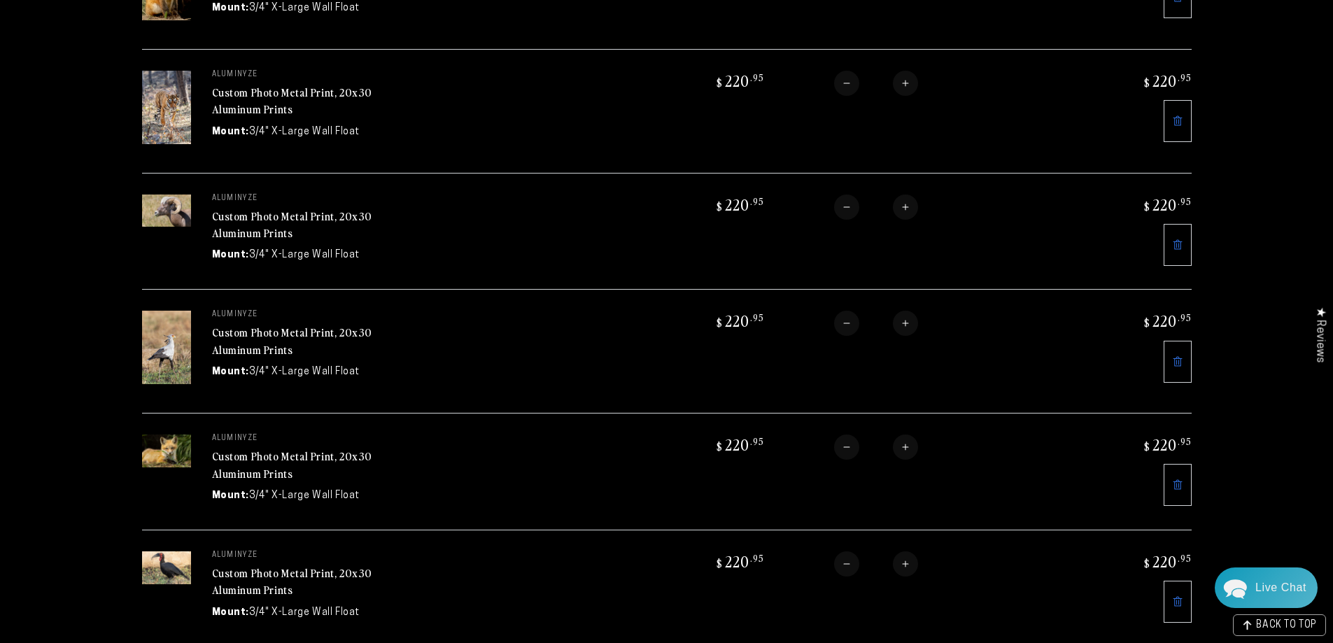
click at [232, 448] on link "Custom Photo Metal Print, 20x30 Aluminum Prints" at bounding box center [292, 465] width 161 height 34
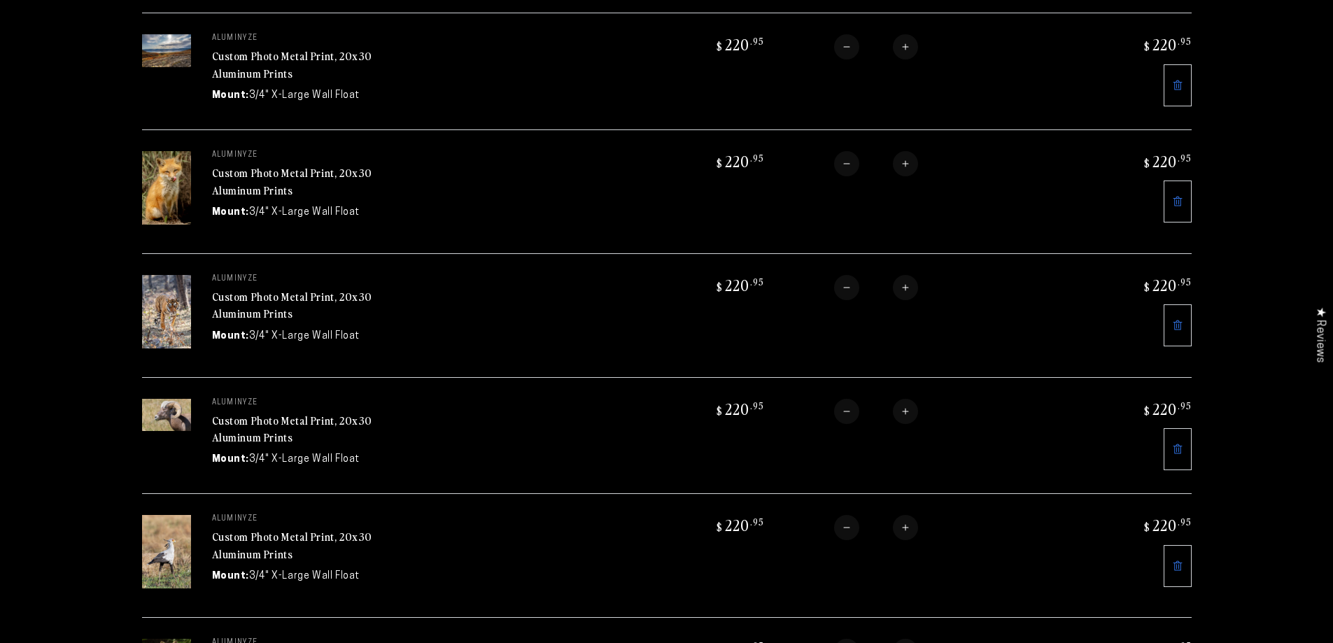
scroll to position [560, 0]
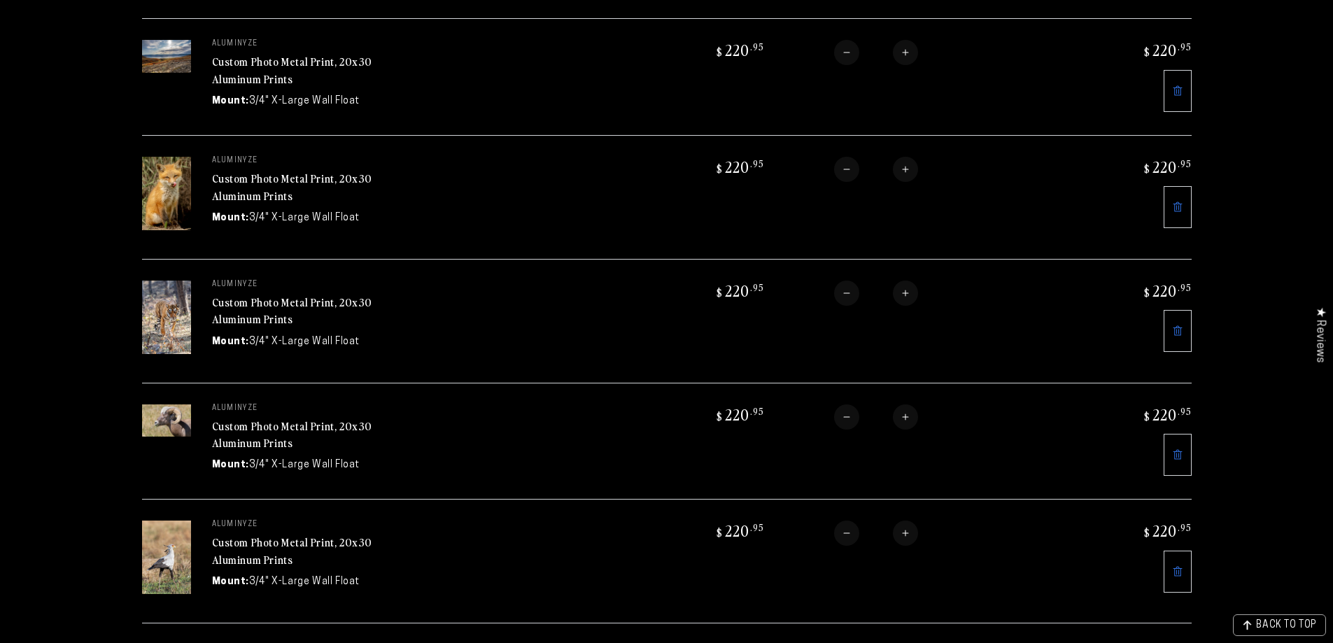
click at [241, 174] on link "Custom Photo Metal Print, 20x30 Aluminum Prints" at bounding box center [292, 187] width 161 height 34
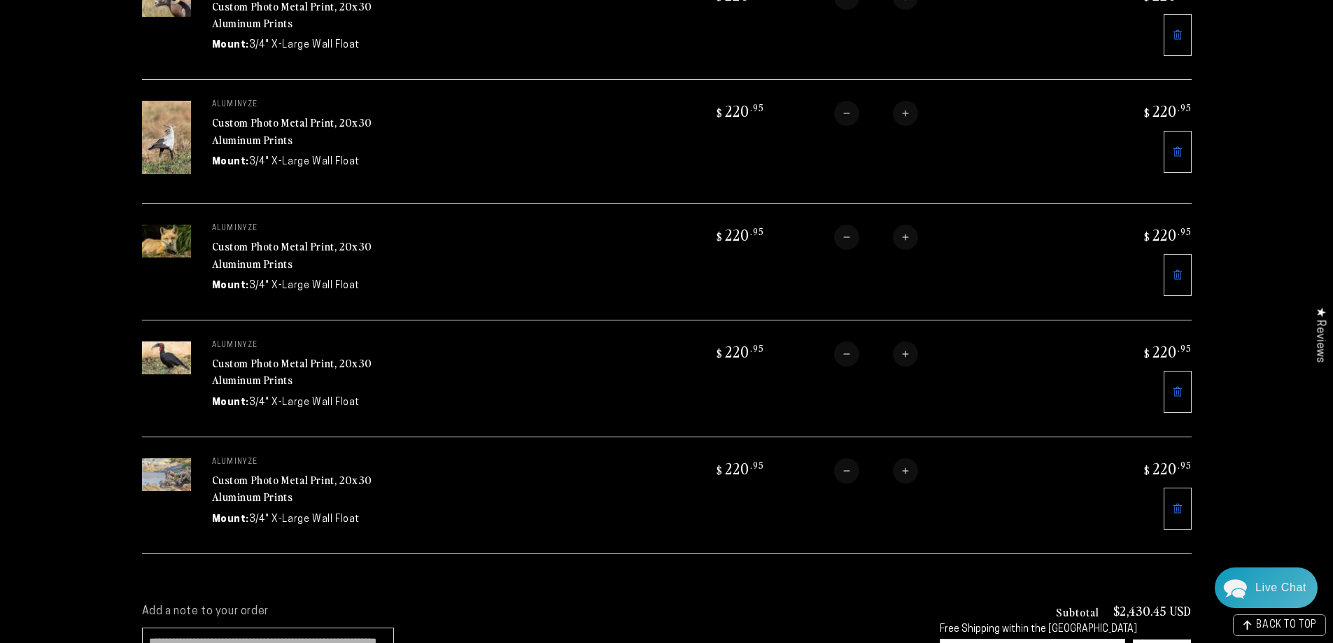
click at [286, 238] on link "Custom Photo Metal Print, 20x30 Aluminum Prints" at bounding box center [292, 255] width 161 height 34
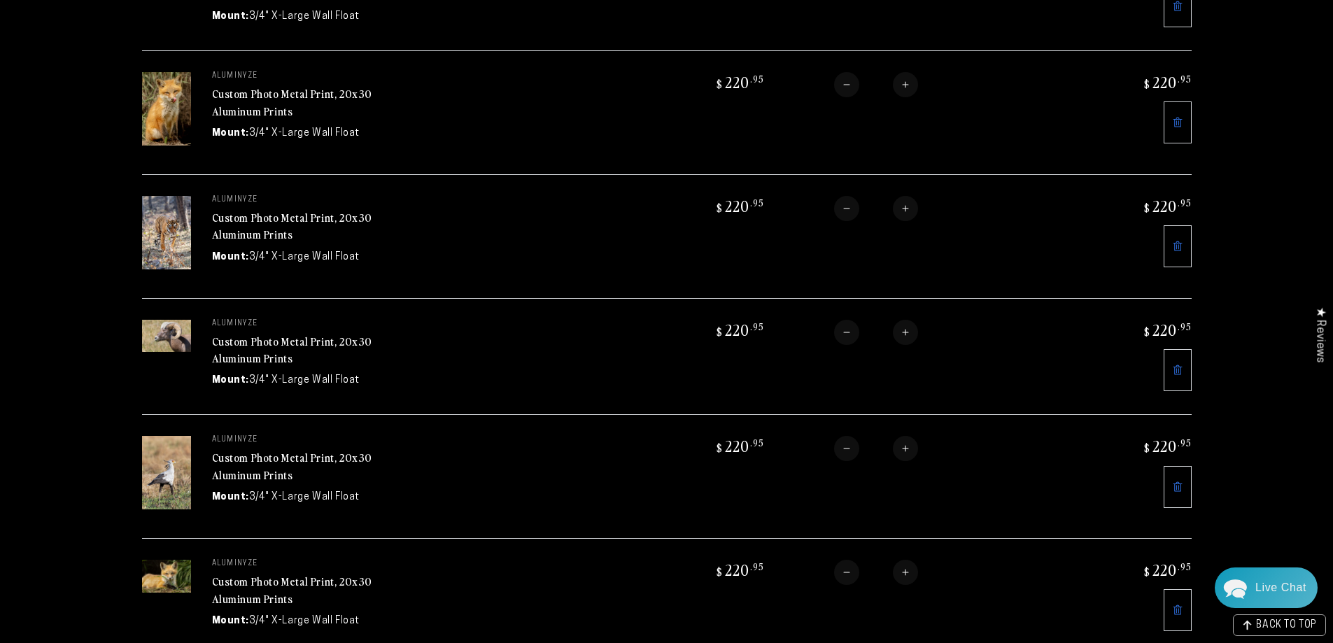
scroll to position [643, 0]
click at [1188, 122] on link at bounding box center [1177, 124] width 28 height 42
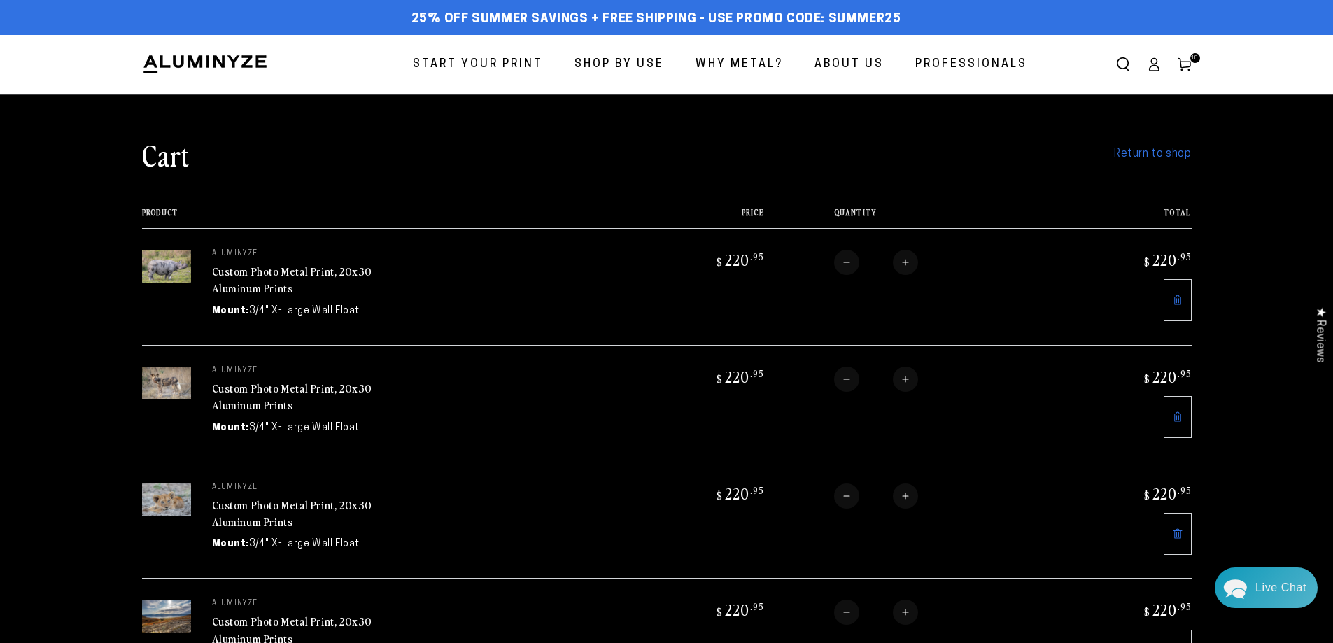
click at [252, 385] on link "Custom Photo Metal Print, 20x30 Aluminum Prints" at bounding box center [292, 397] width 161 height 34
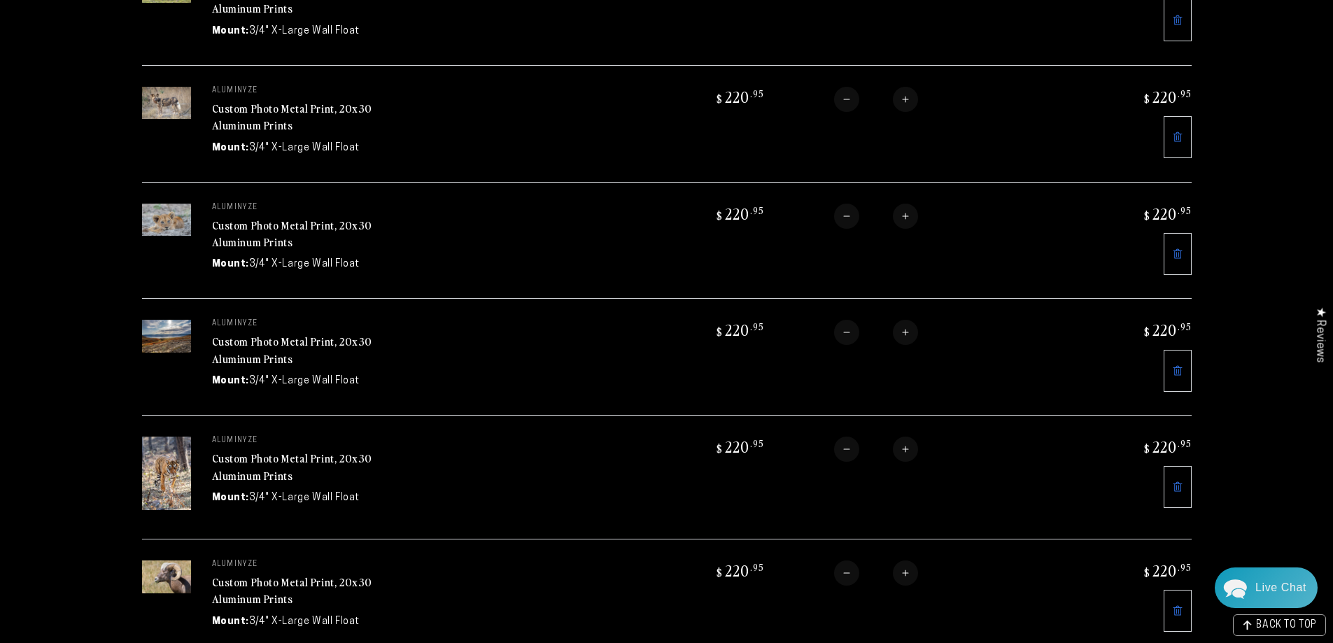
click at [271, 228] on link "Custom Photo Metal Print, 20x30 Aluminum Prints" at bounding box center [292, 234] width 161 height 34
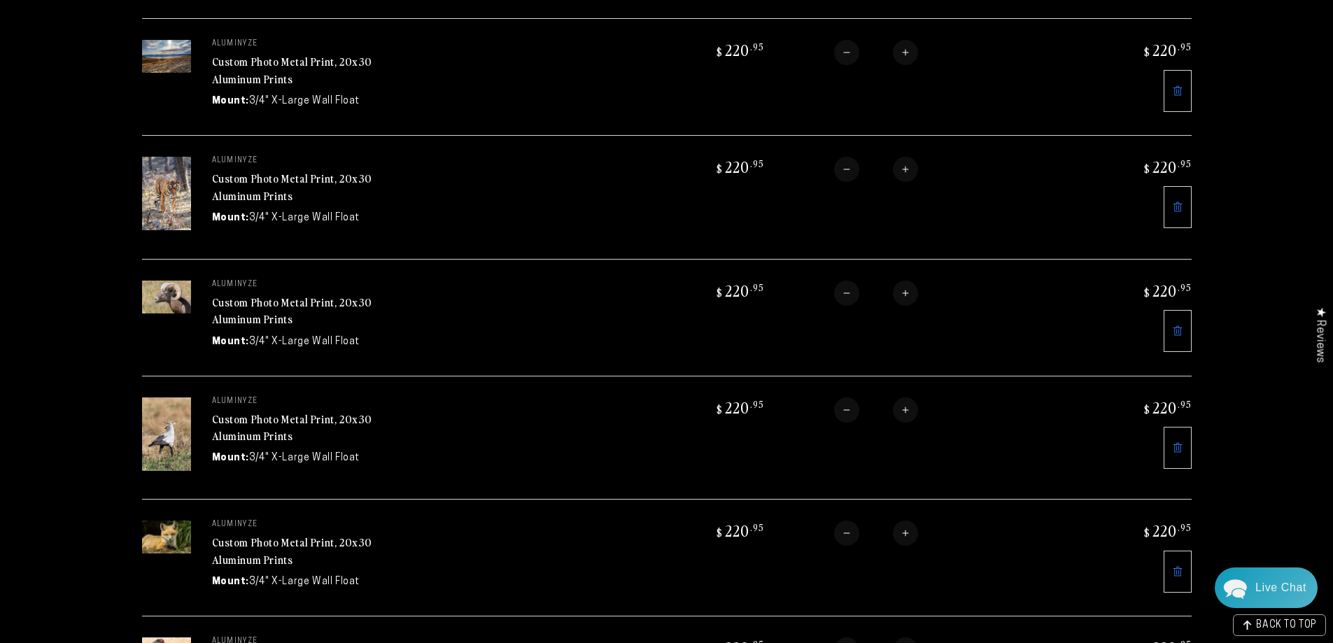
click at [302, 294] on link "Custom Photo Metal Print, 20x30 Aluminum Prints" at bounding box center [292, 311] width 161 height 34
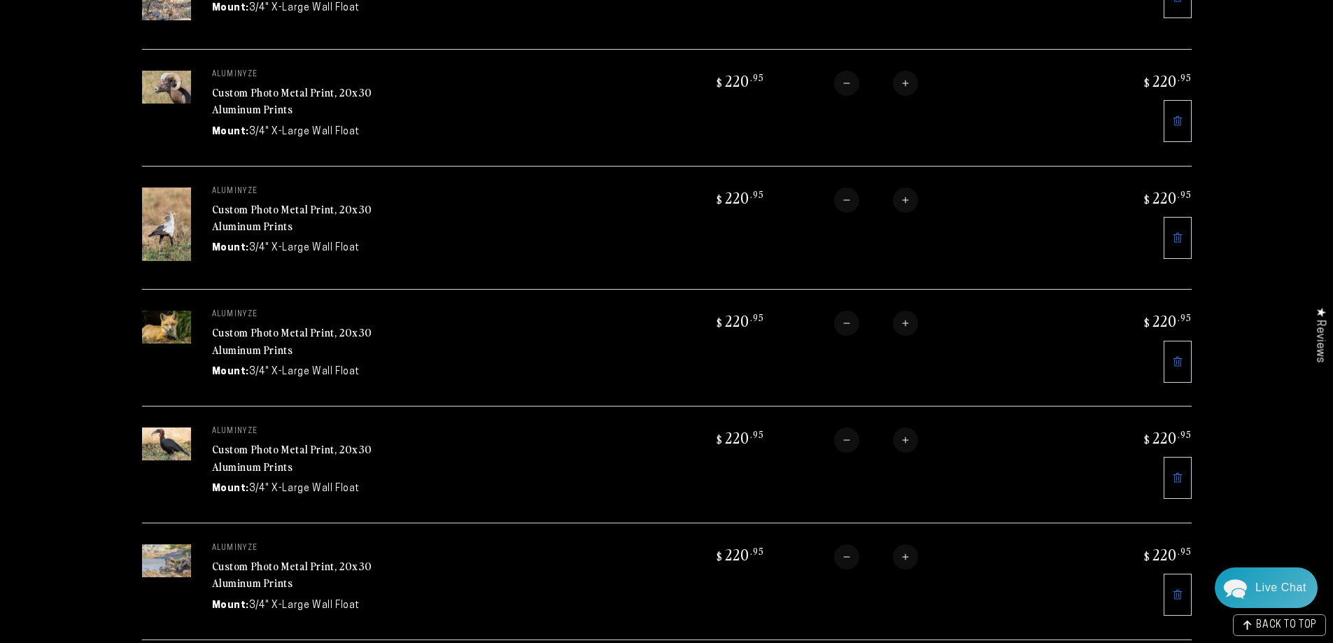
click at [264, 441] on link "Custom Photo Metal Print, 20x30 Aluminum Prints" at bounding box center [292, 458] width 161 height 34
click at [288, 558] on link "Custom Photo Metal Print, 20x30 Aluminum Prints" at bounding box center [292, 575] width 161 height 34
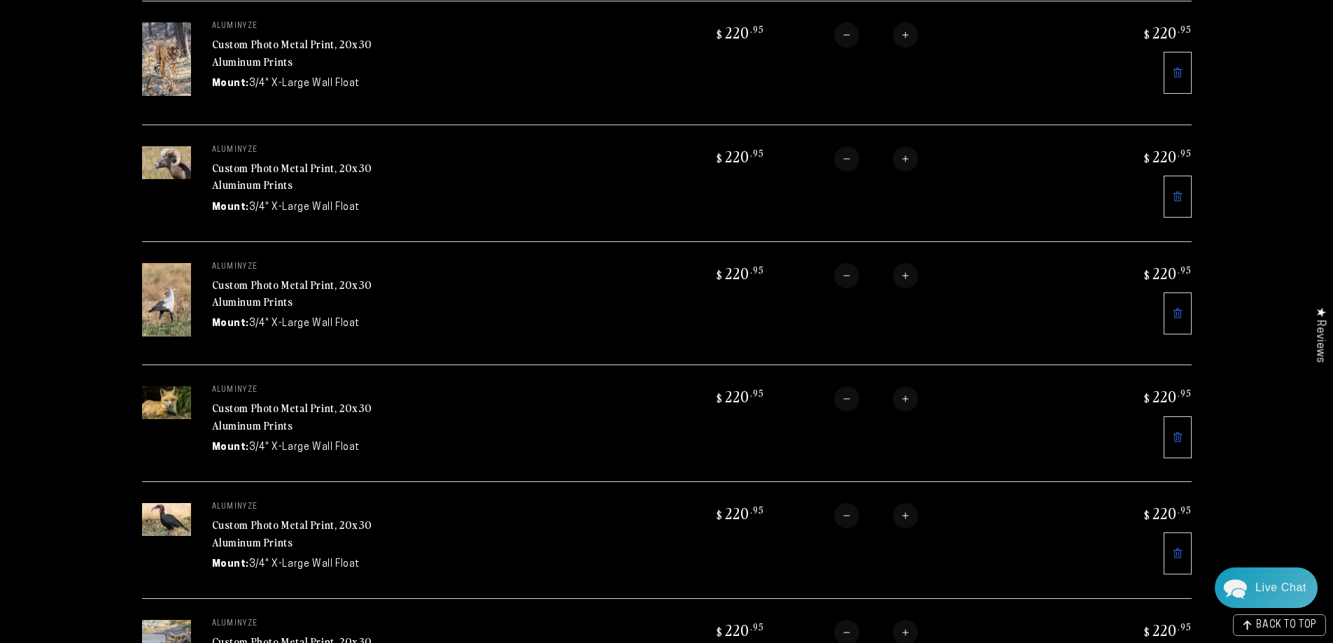
scroll to position [643, 0]
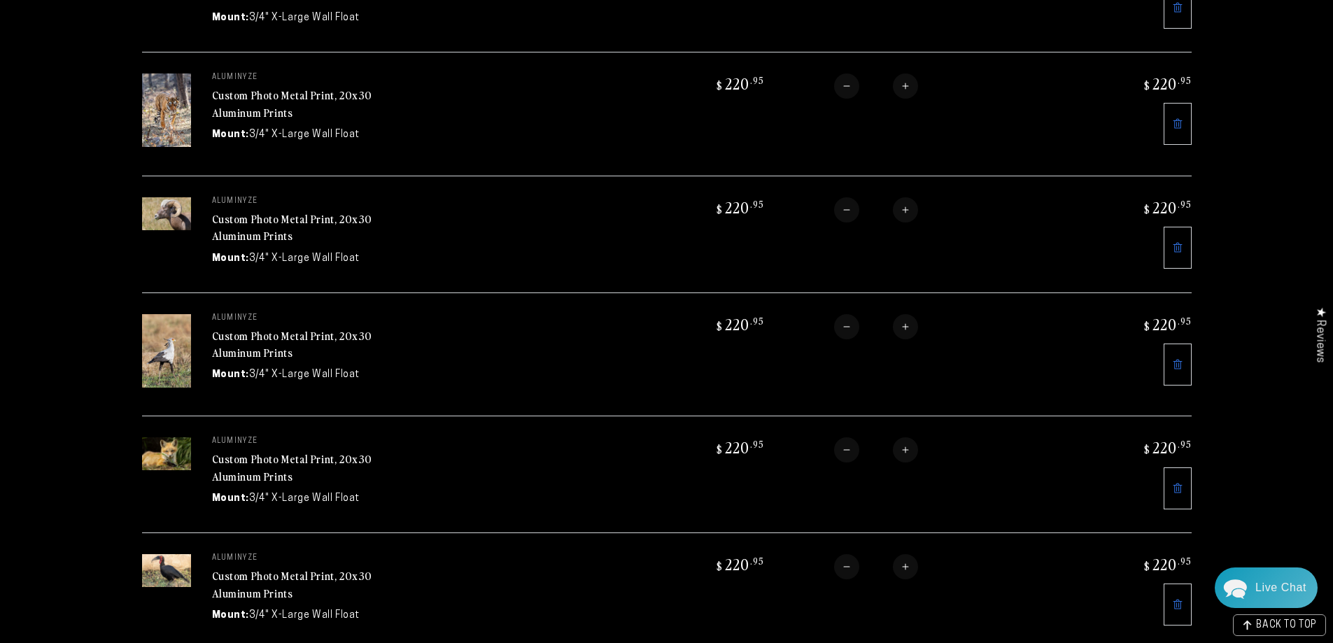
click at [266, 87] on link "Custom Photo Metal Print, 20x30 Aluminum Prints" at bounding box center [292, 104] width 161 height 34
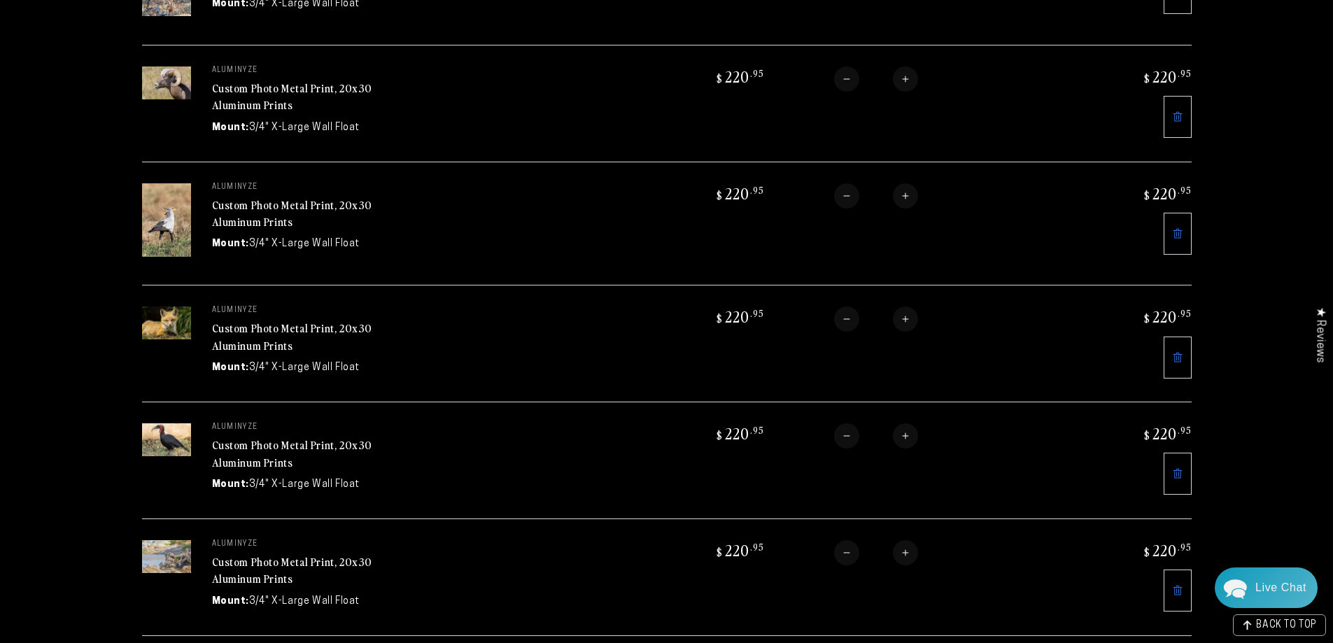
scroll to position [783, 0]
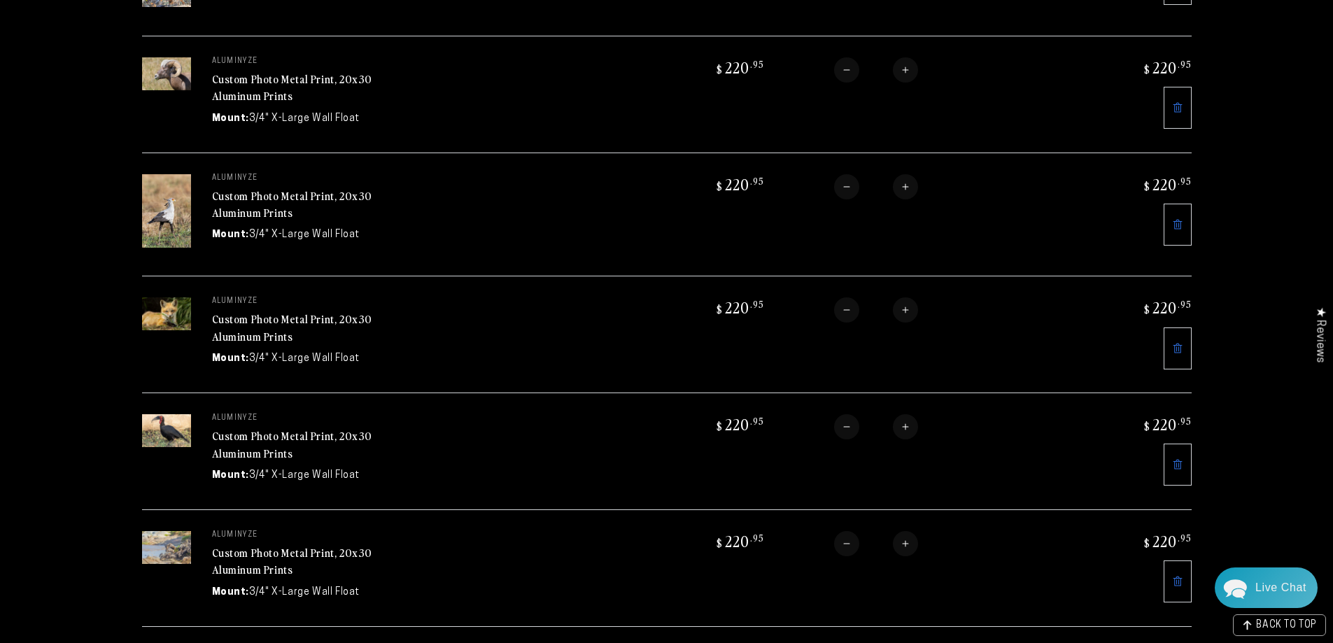
click at [312, 187] on link "Custom Photo Metal Print, 20x30 Aluminum Prints" at bounding box center [292, 204] width 161 height 34
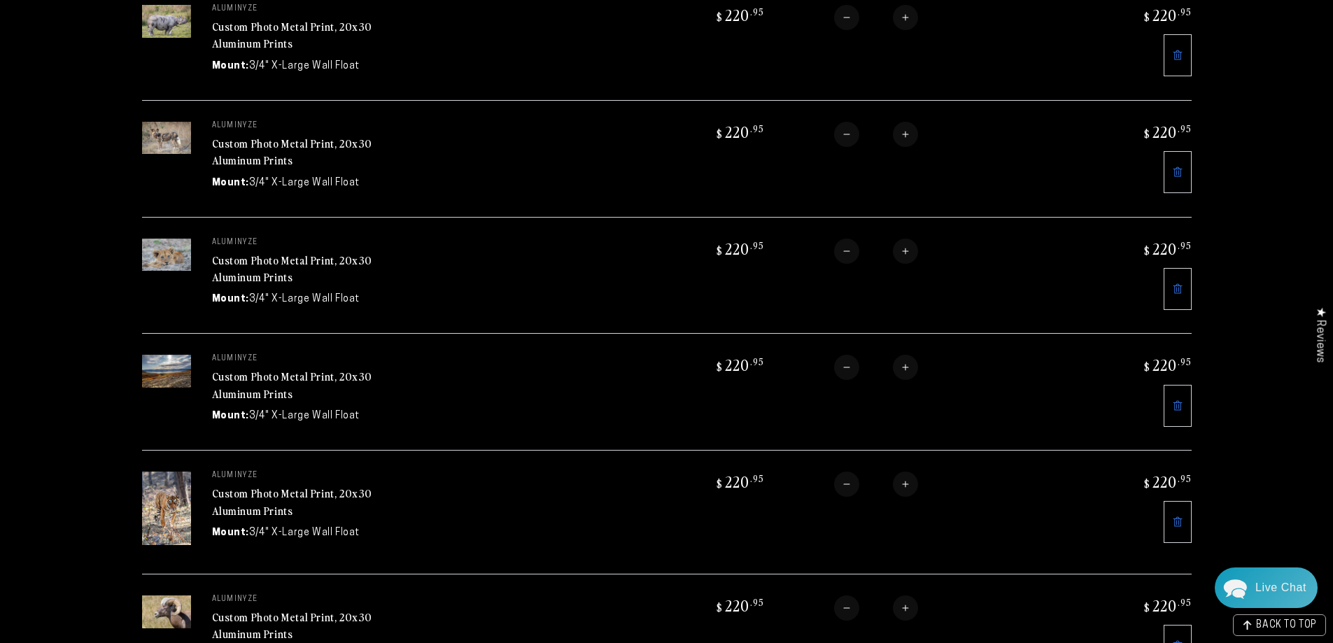
scroll to position [166, 0]
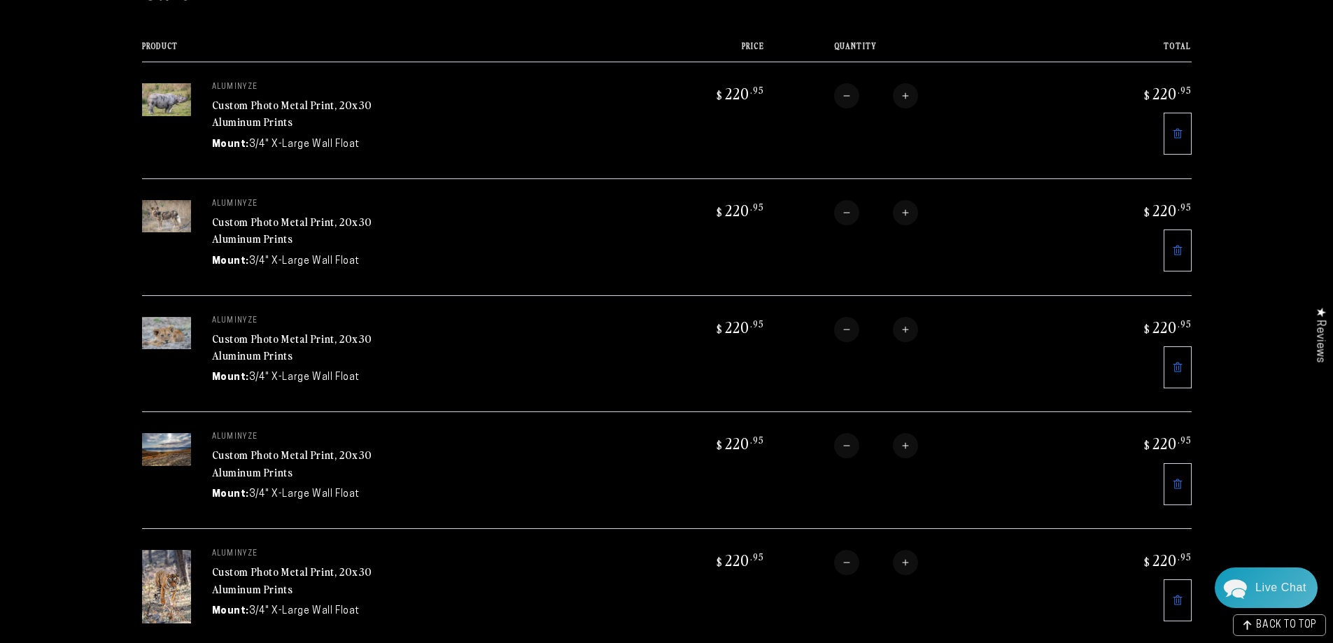
click at [268, 220] on link "Custom Photo Metal Print, 20x30 Aluminum Prints" at bounding box center [292, 230] width 161 height 34
click at [1182, 245] on icon at bounding box center [1177, 250] width 11 height 11
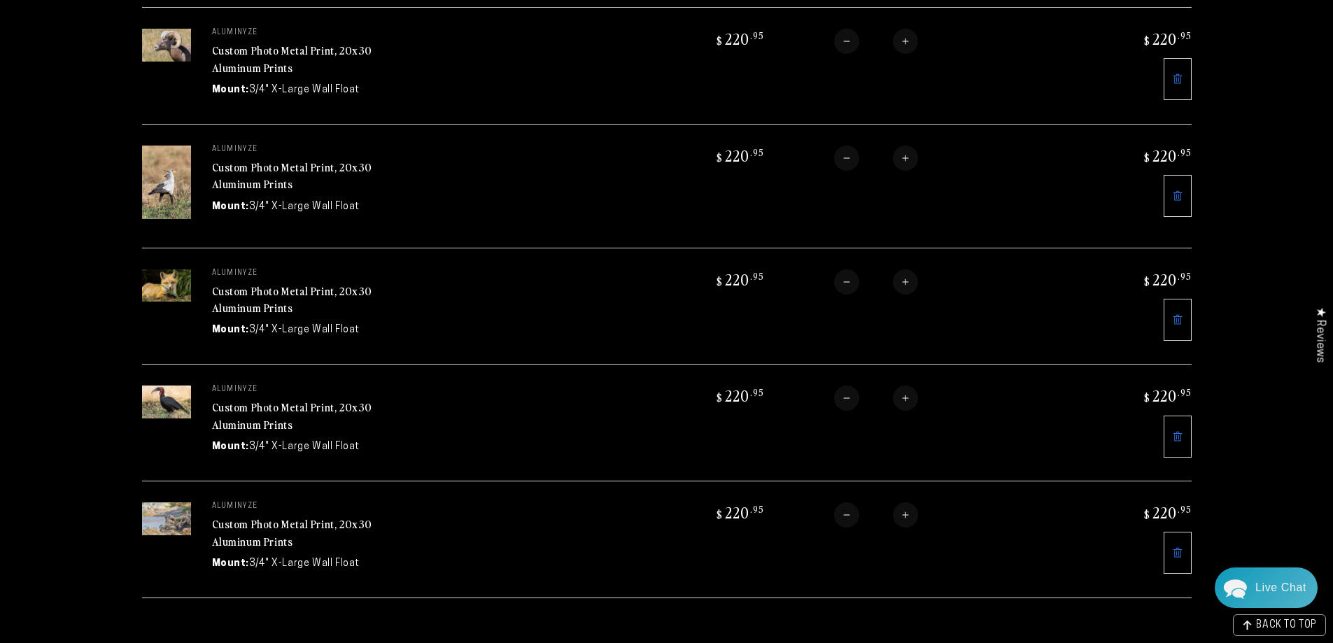
scroll to position [726, 0]
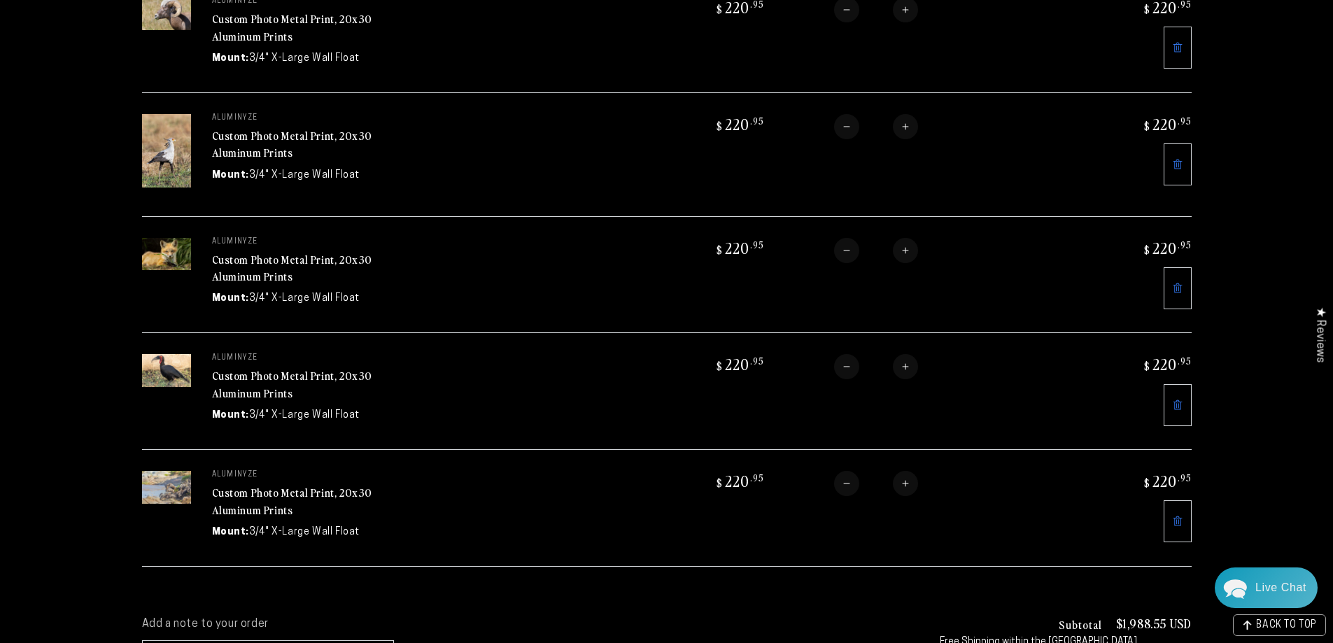
click at [1186, 512] on link at bounding box center [1177, 521] width 28 height 42
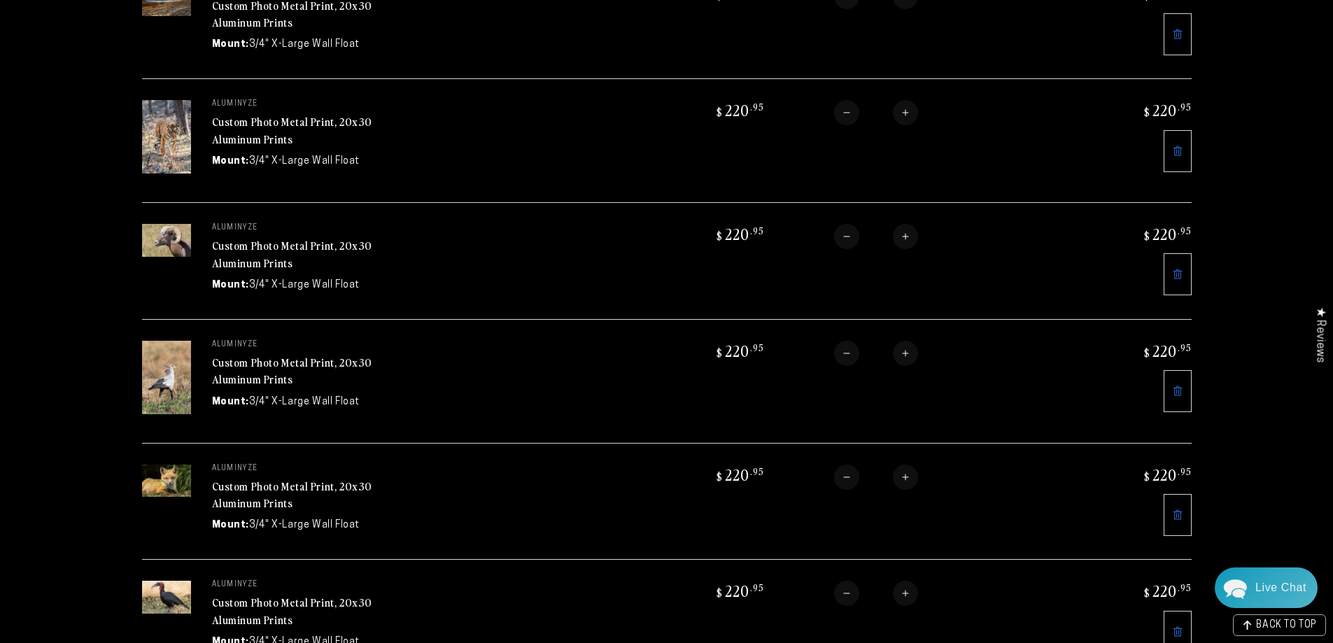
scroll to position [490, 0]
